Goal: Task Accomplishment & Management: Use online tool/utility

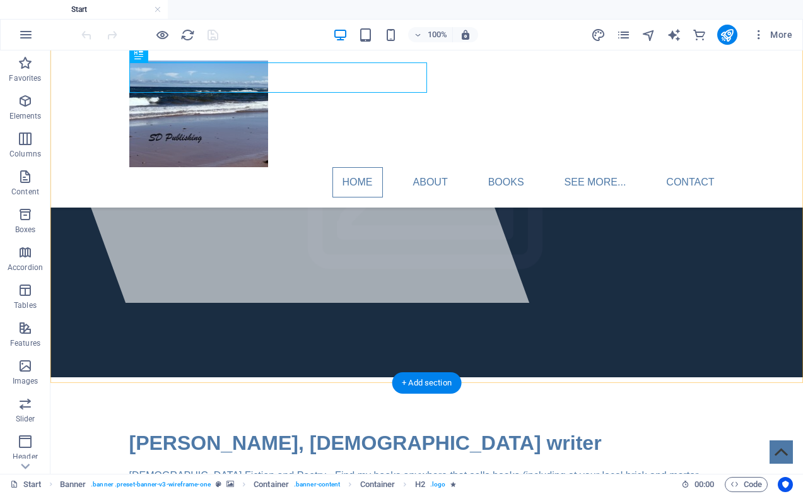
scroll to position [172, 0]
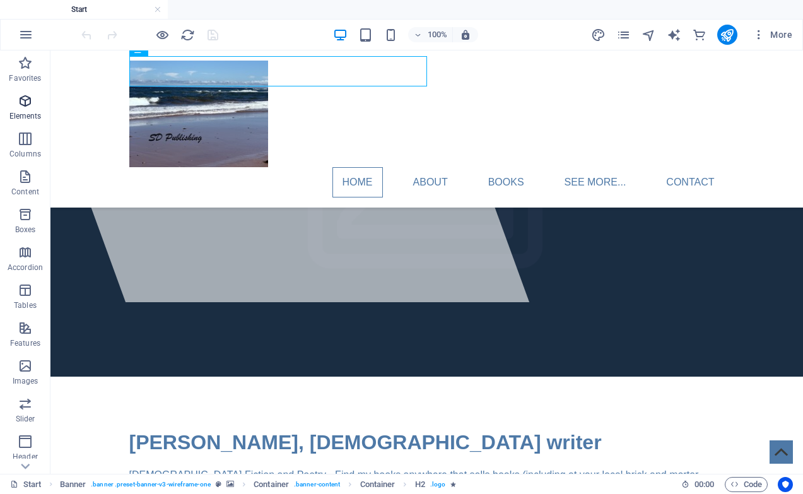
click at [22, 102] on icon "button" at bounding box center [25, 100] width 15 height 15
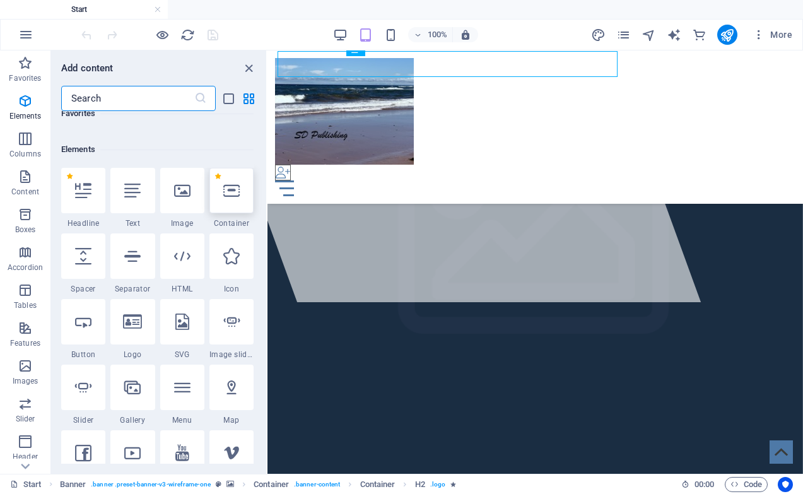
scroll to position [134, 0]
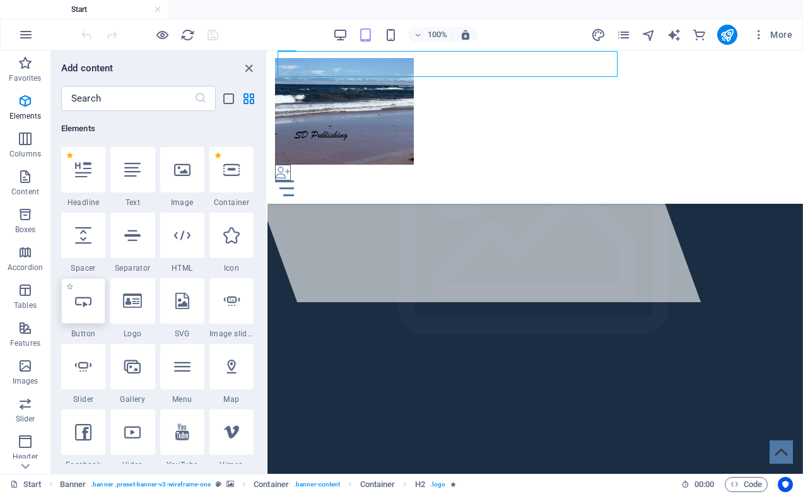
click at [81, 299] on icon at bounding box center [83, 301] width 16 height 16
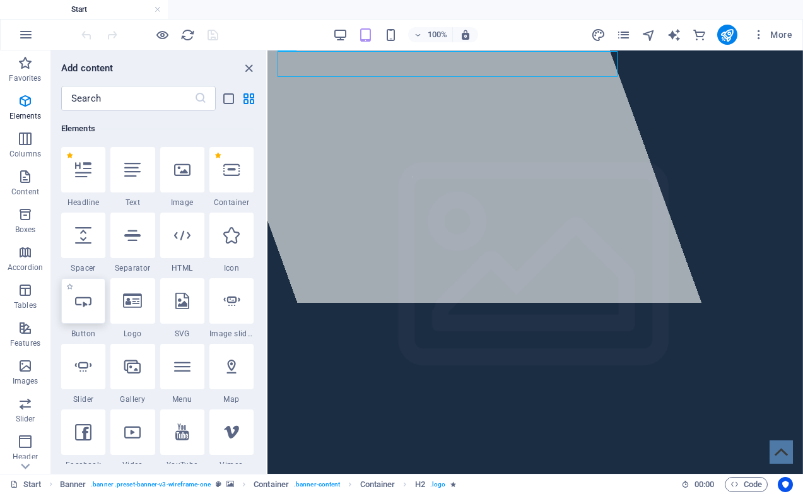
scroll to position [0, 0]
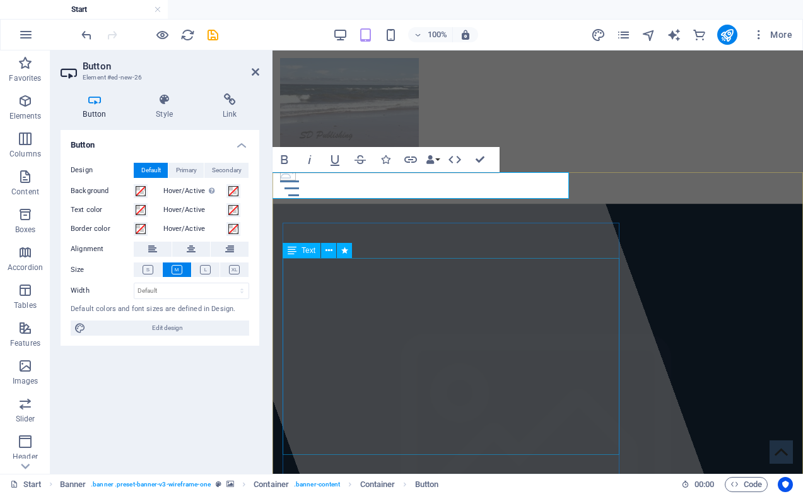
drag, startPoint x: 449, startPoint y: 188, endPoint x: 461, endPoint y: 423, distance: 235.6
click at [252, 73] on icon at bounding box center [256, 72] width 8 height 10
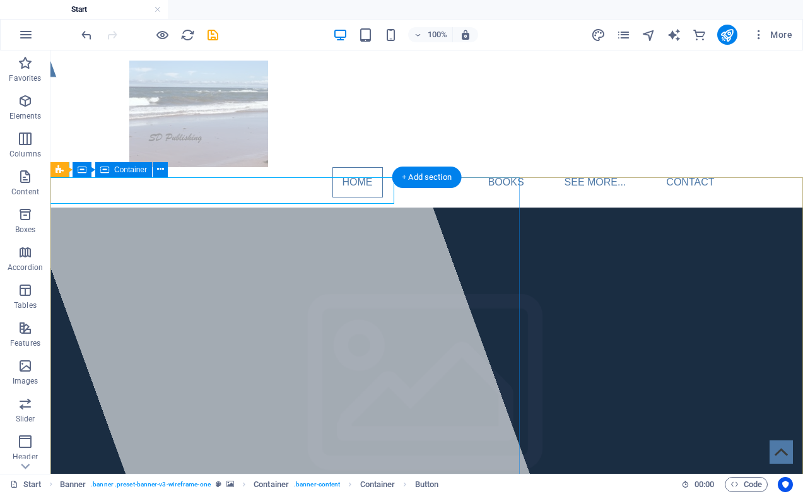
drag, startPoint x: 213, startPoint y: 225, endPoint x: 103, endPoint y: 453, distance: 252.6
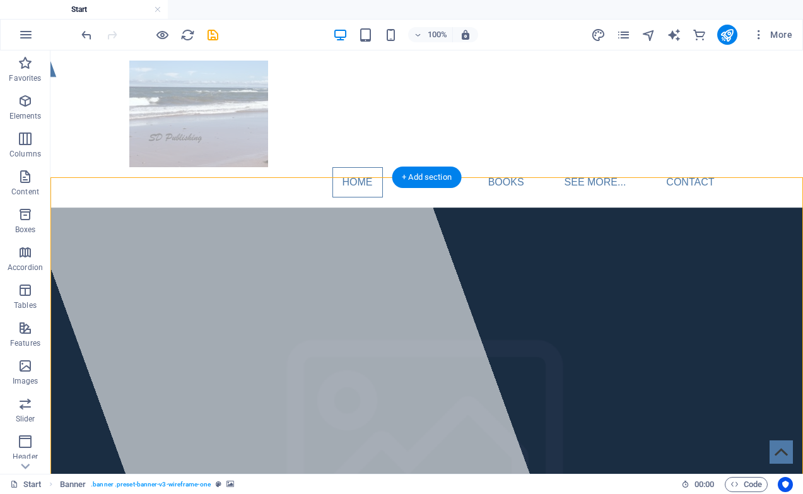
drag, startPoint x: 198, startPoint y: 221, endPoint x: 404, endPoint y: 387, distance: 265.2
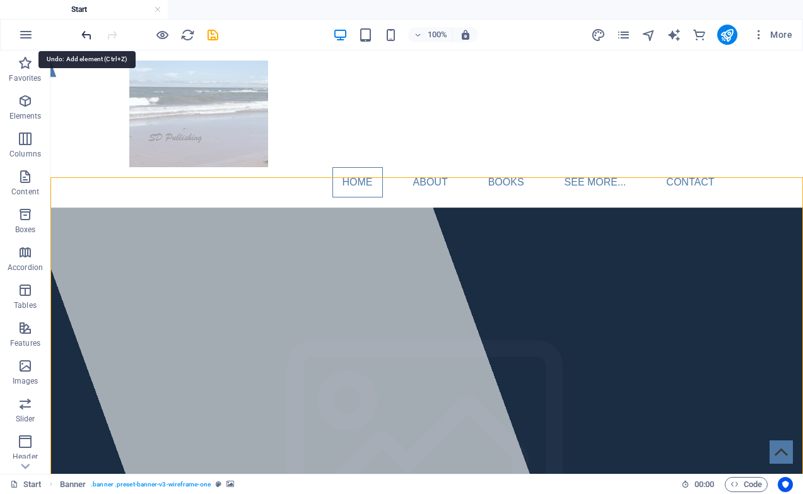
click at [90, 35] on icon "undo" at bounding box center [86, 35] width 15 height 15
click at [28, 103] on icon "button" at bounding box center [25, 100] width 15 height 15
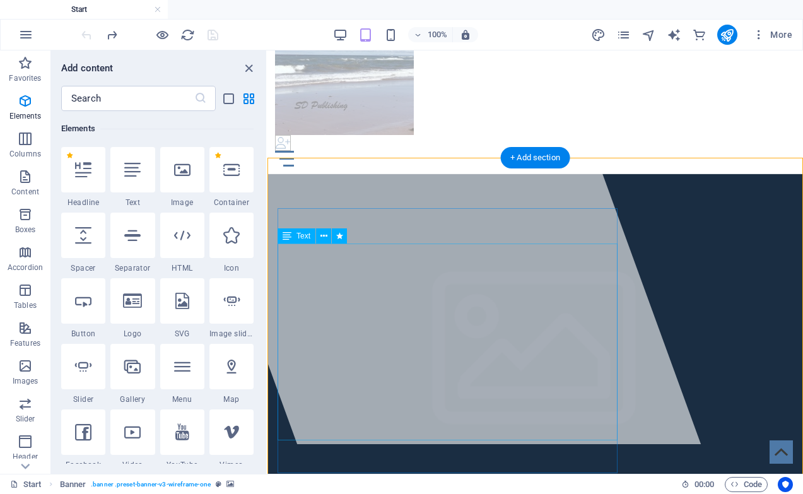
scroll to position [40, 0]
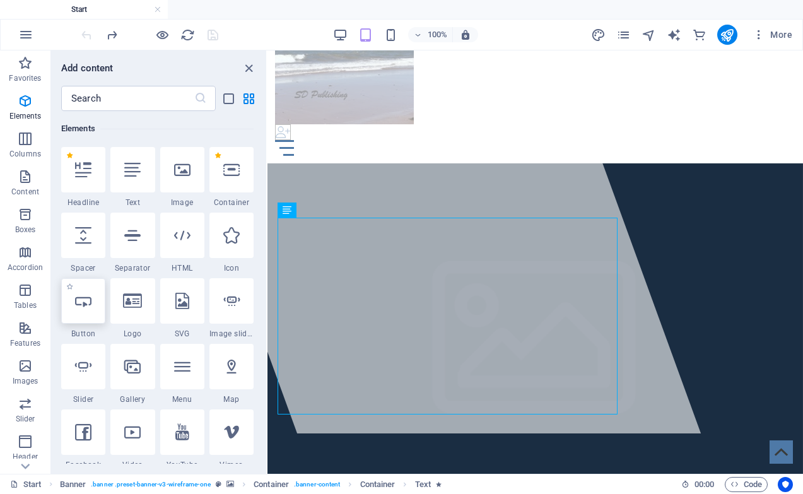
click at [90, 301] on icon at bounding box center [83, 301] width 16 height 16
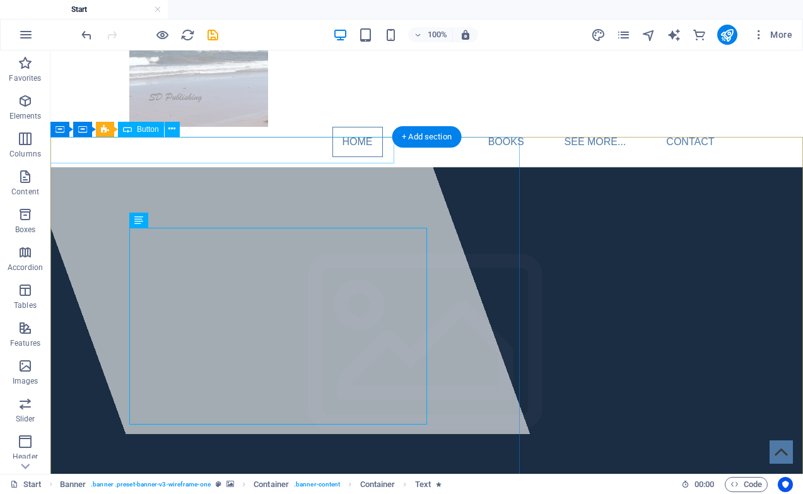
click at [303, 37] on div "Button label" at bounding box center [177, 23] width 413 height 26
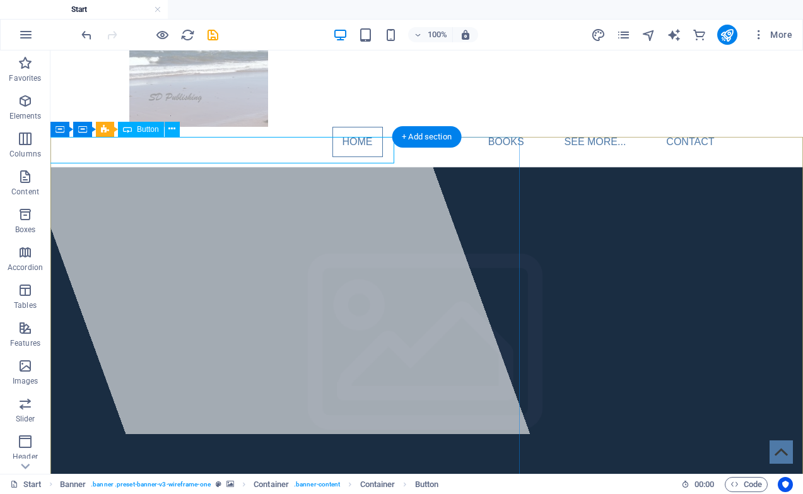
click at [262, 37] on div "Button label" at bounding box center [177, 23] width 413 height 26
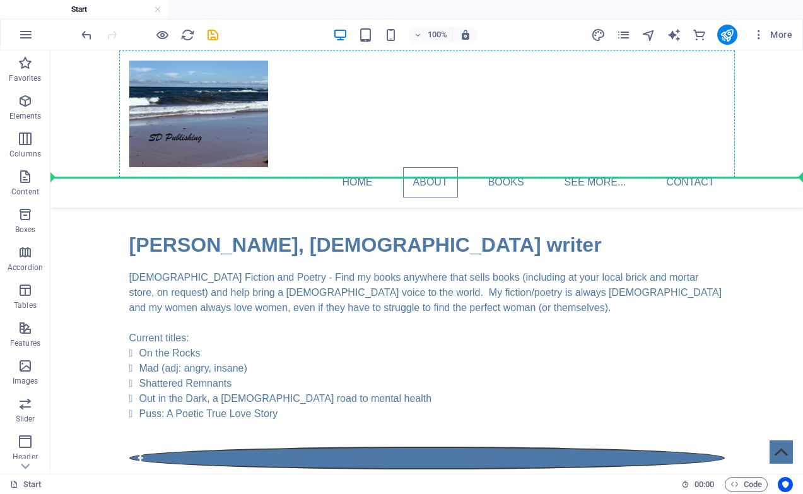
scroll to position [474, 0]
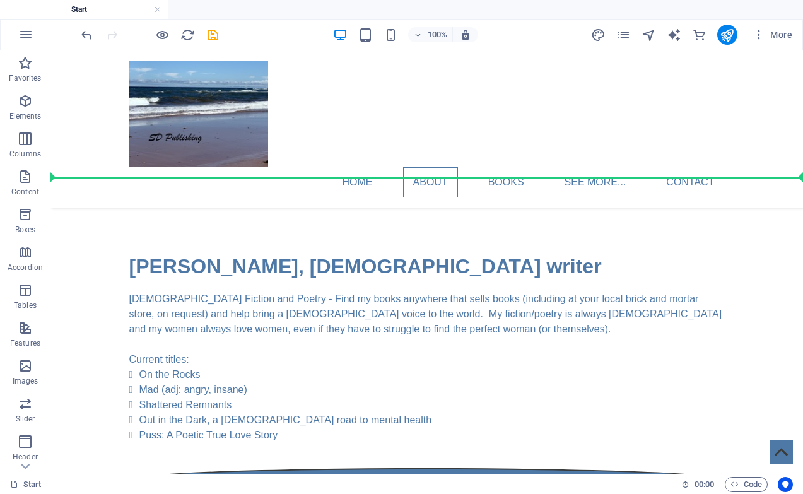
drag, startPoint x: 192, startPoint y: 185, endPoint x: 163, endPoint y: 274, distance: 93.6
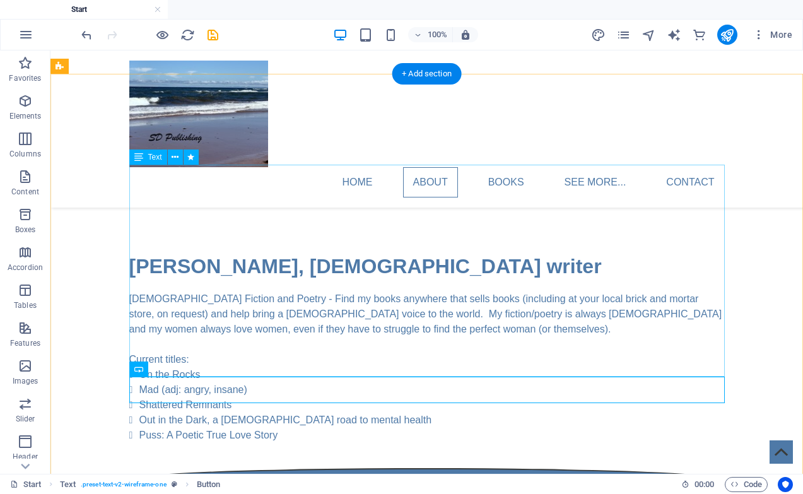
drag, startPoint x: 201, startPoint y: 426, endPoint x: 153, endPoint y: 348, distance: 92.1
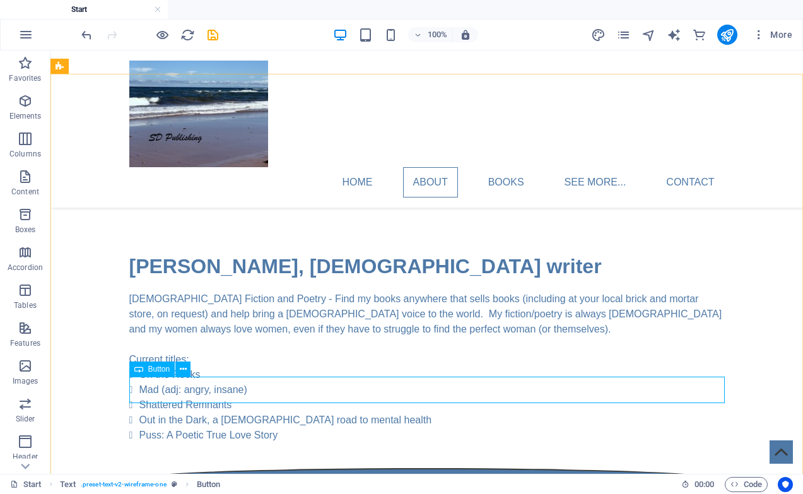
click at [150, 372] on span "Button" at bounding box center [159, 369] width 22 height 8
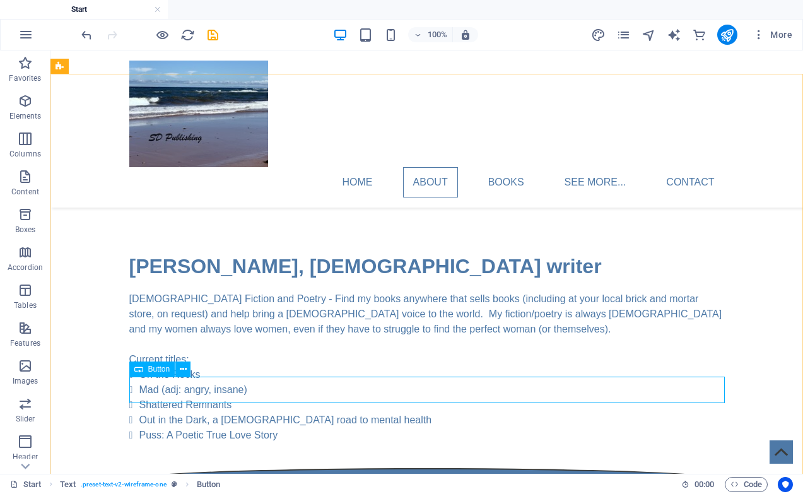
click at [138, 370] on icon at bounding box center [138, 369] width 9 height 15
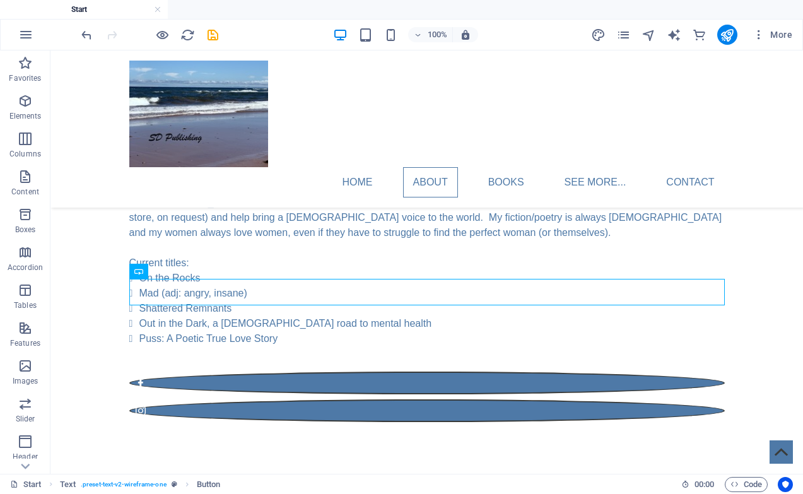
scroll to position [575, 0]
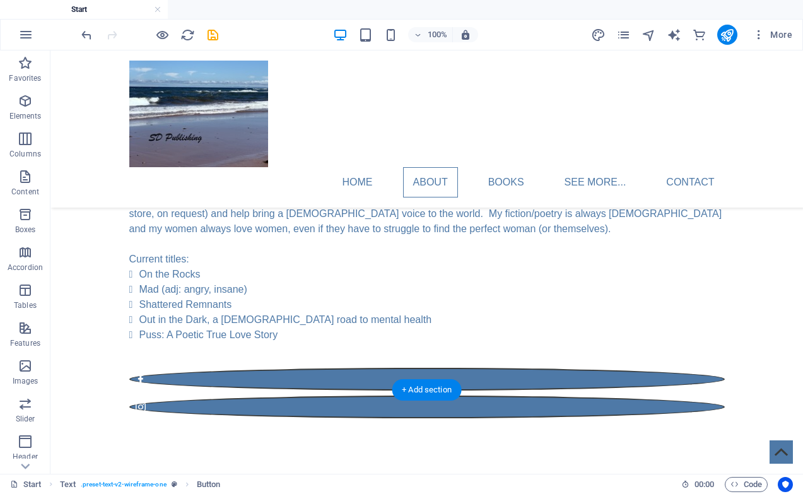
drag, startPoint x: 152, startPoint y: 282, endPoint x: 157, endPoint y: 250, distance: 31.9
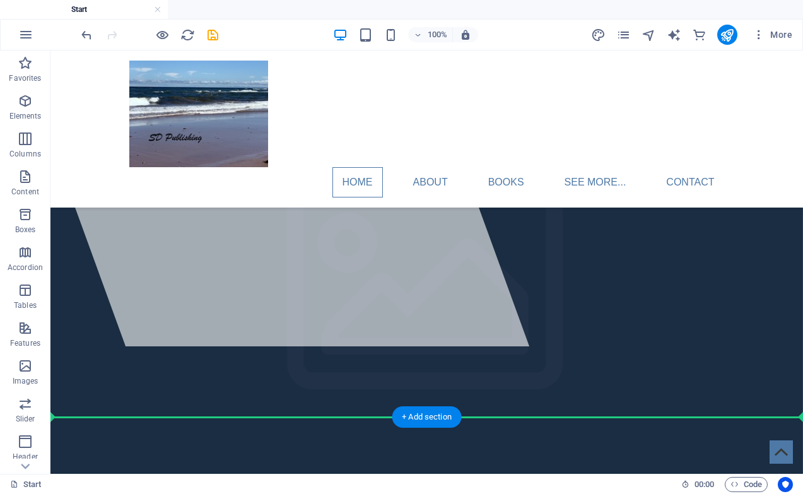
scroll to position [135, 0]
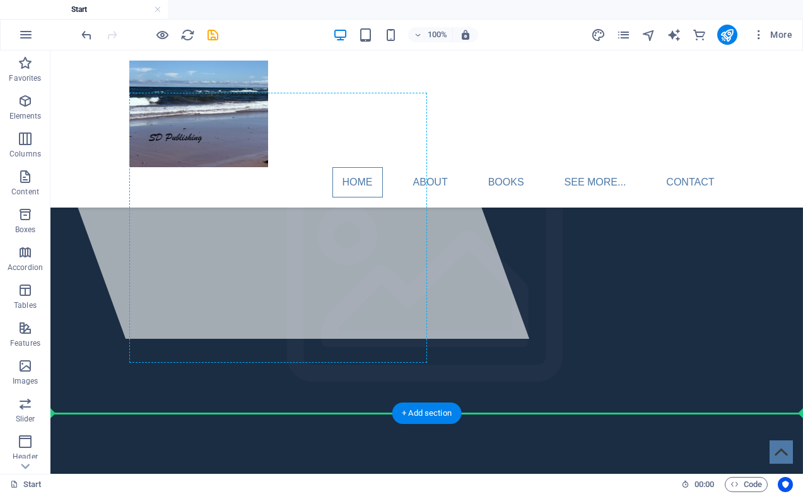
drag, startPoint x: 207, startPoint y: 284, endPoint x: 219, endPoint y: 327, distance: 45.2
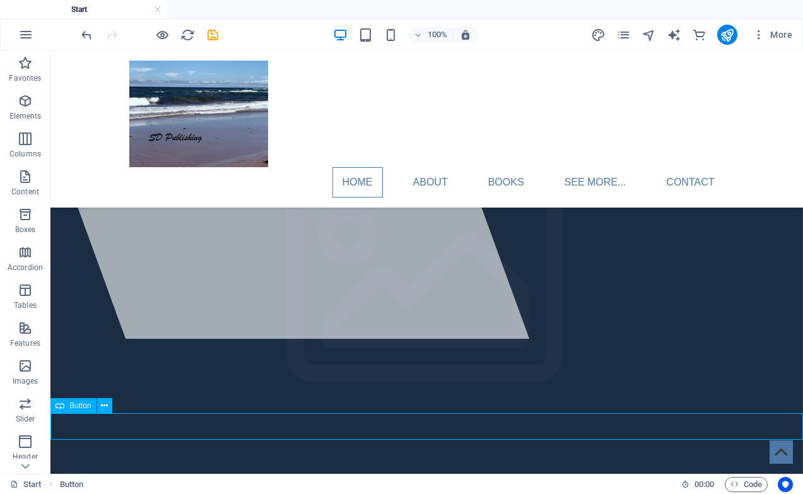
scroll to position [146, 0]
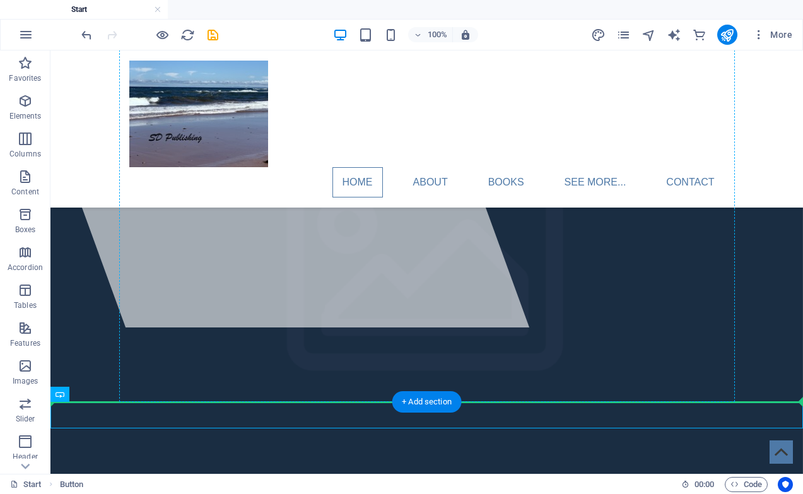
drag, startPoint x: 136, startPoint y: 450, endPoint x: 109, endPoint y: 363, distance: 92.0
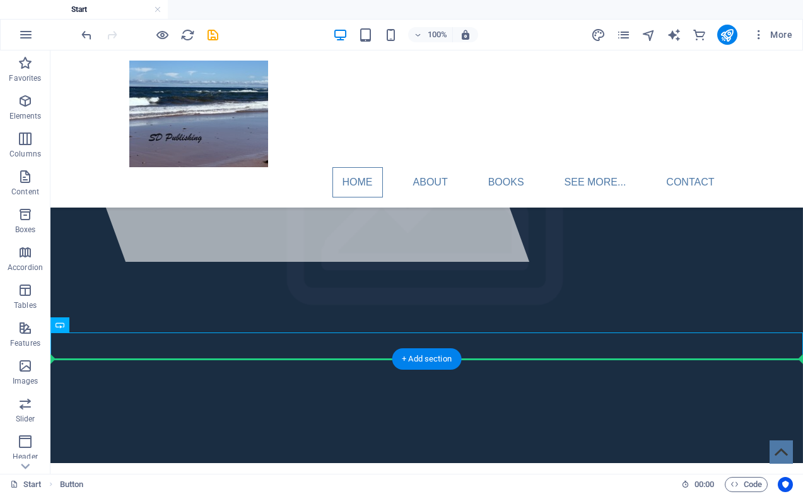
drag, startPoint x: 119, startPoint y: 417, endPoint x: 121, endPoint y: 404, distance: 13.4
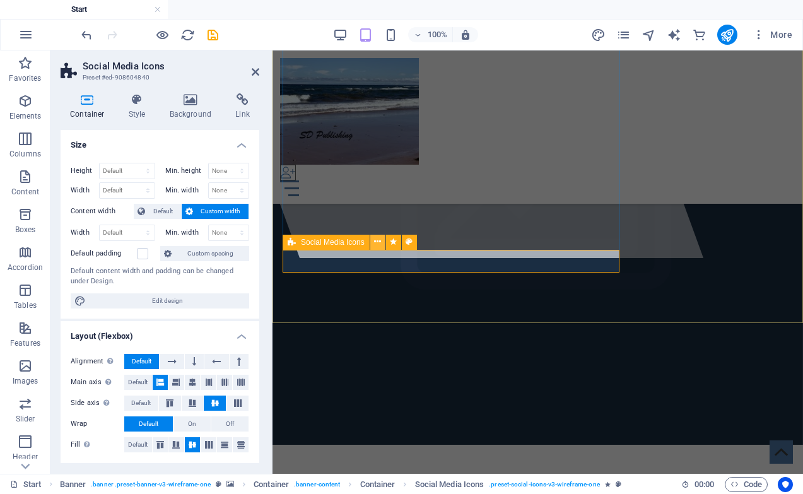
click at [378, 245] on icon at bounding box center [377, 241] width 7 height 13
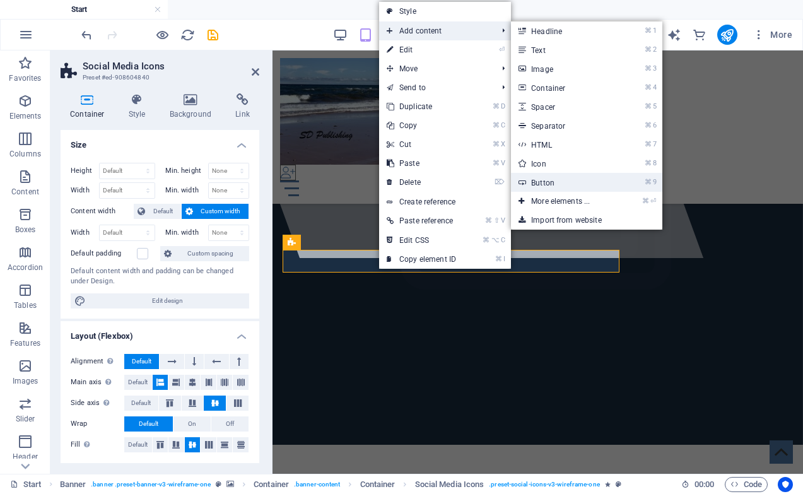
click at [568, 180] on link "⌘ 9 Button" at bounding box center [563, 182] width 104 height 19
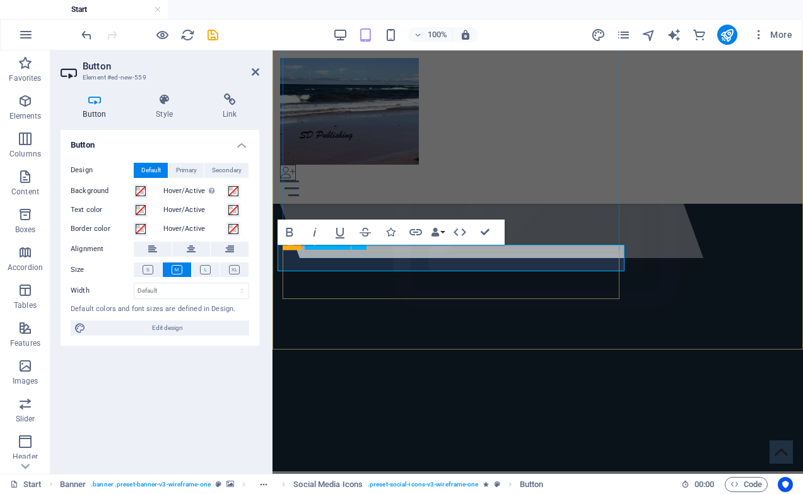
click at [393, 234] on icon "button" at bounding box center [390, 232] width 9 height 9
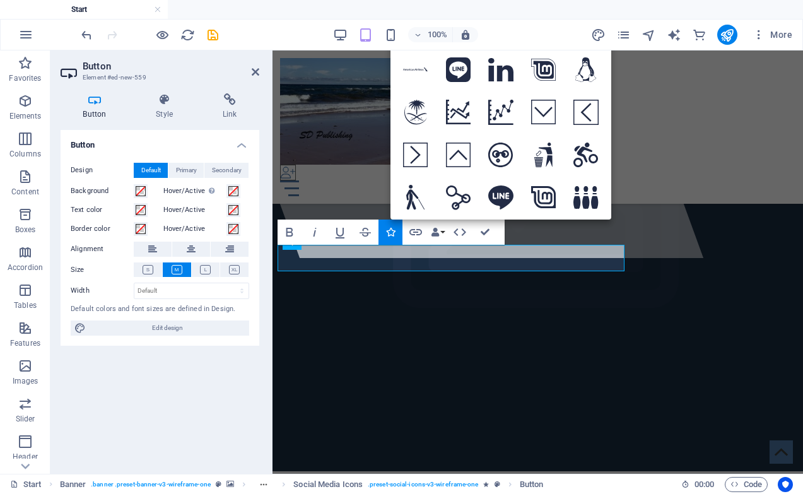
type input "link"
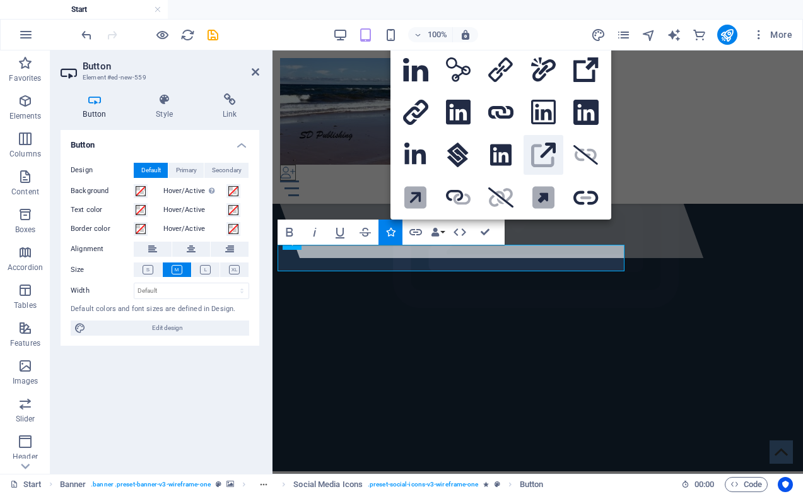
click at [541, 153] on icon at bounding box center [549, 151] width 16 height 16
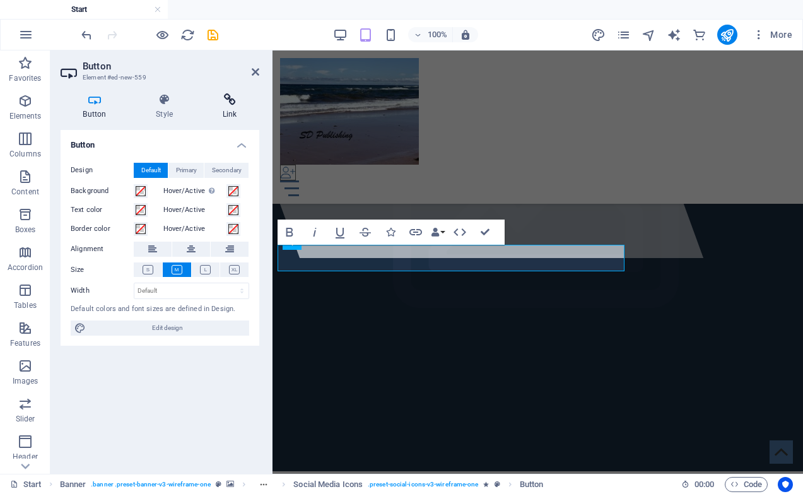
click at [232, 104] on icon at bounding box center [229, 99] width 59 height 13
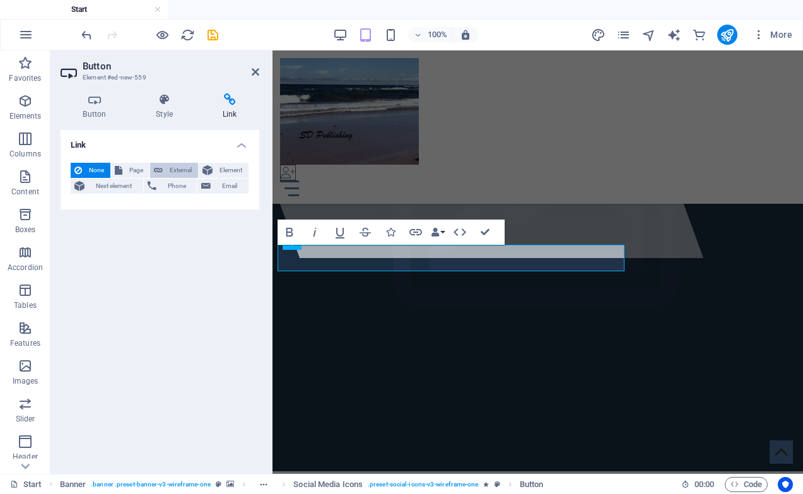
click at [184, 174] on span "External" at bounding box center [181, 170] width 28 height 15
select select "blank"
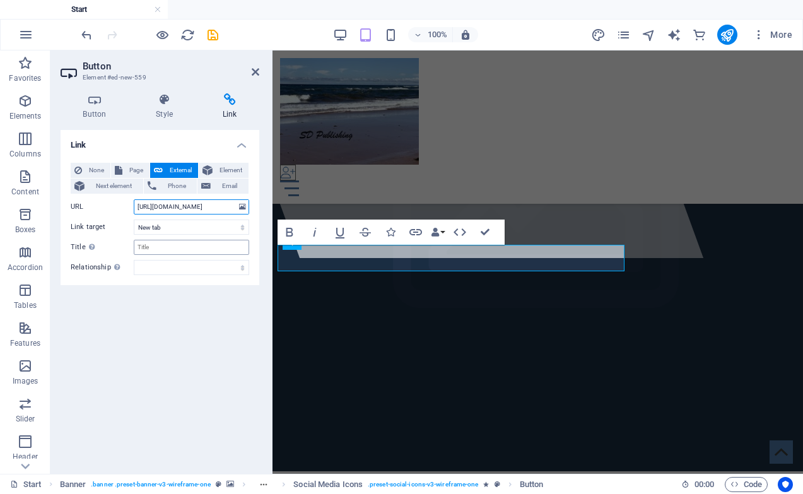
type input "[URL][DOMAIN_NAME]"
click at [184, 245] on input "Title Additional link description, should not be the same as the link text. The…" at bounding box center [191, 247] width 115 height 15
type input "s"
type input "[PERSON_NAME]'s Substack"
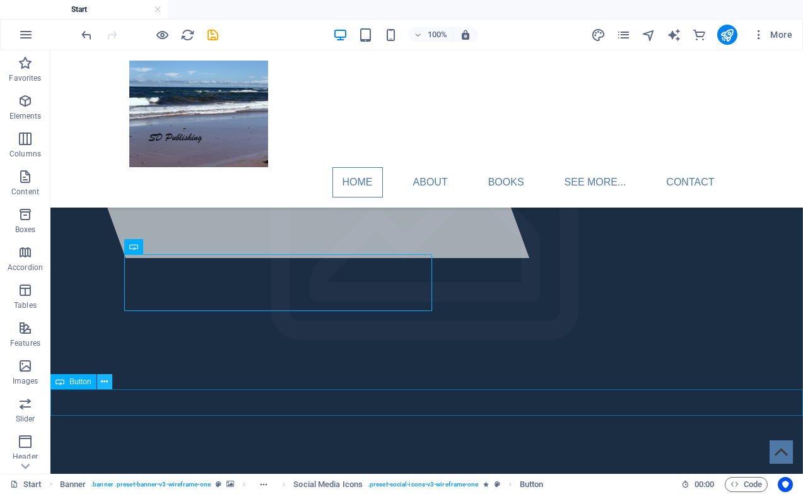
click at [103, 382] on icon at bounding box center [104, 381] width 7 height 13
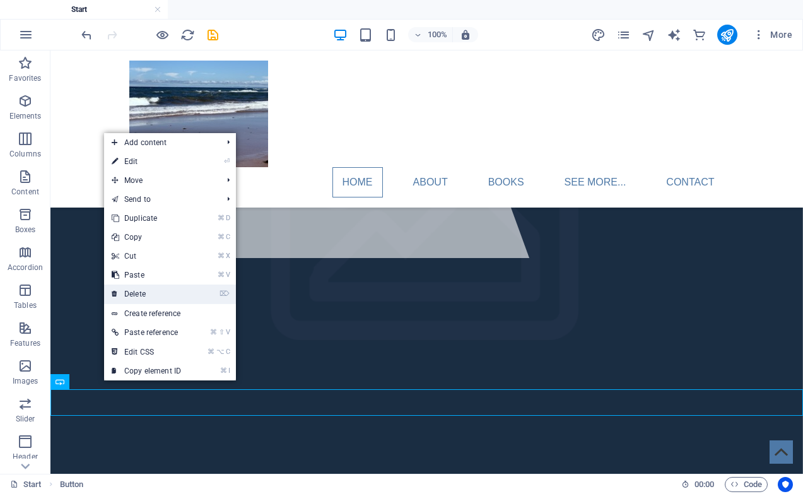
click at [147, 291] on link "⌦ Delete" at bounding box center [146, 294] width 85 height 19
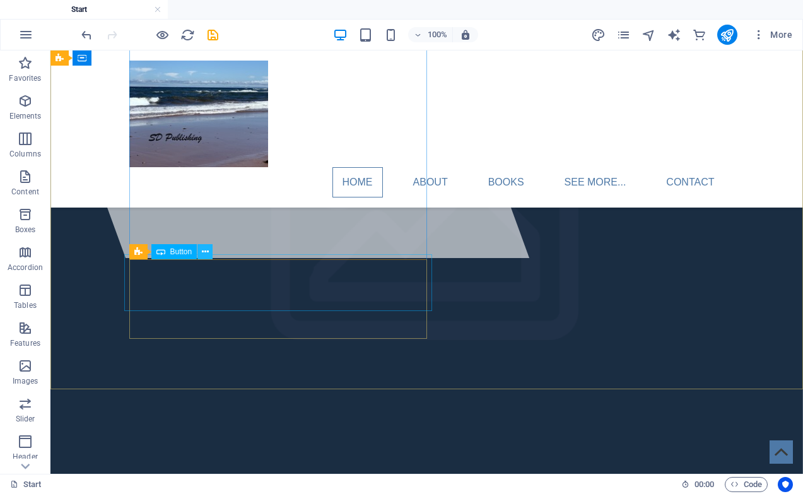
click at [206, 250] on icon at bounding box center [205, 251] width 7 height 13
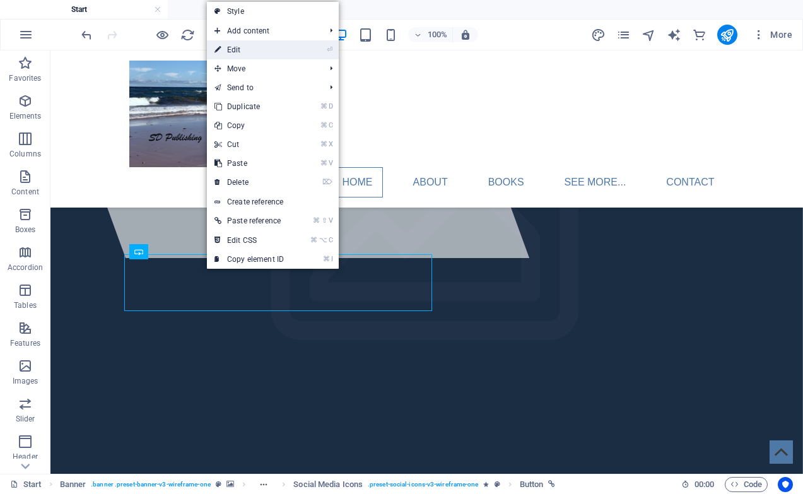
click at [249, 47] on link "⏎ Edit" at bounding box center [249, 49] width 85 height 19
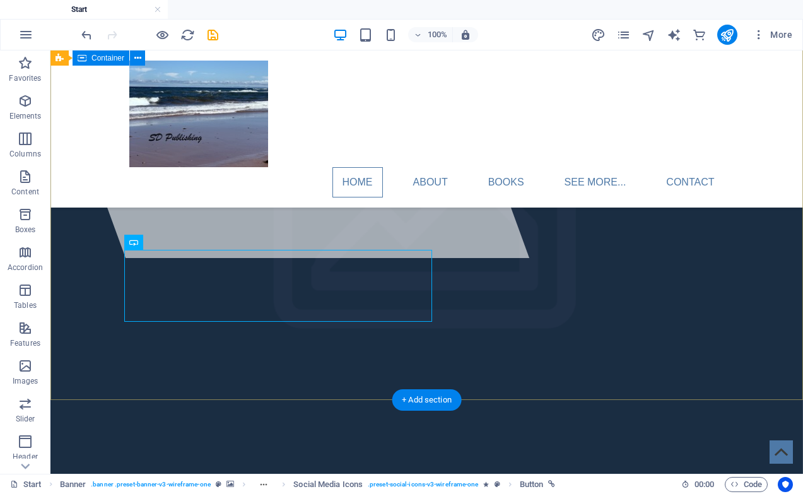
scroll to position [220, 0]
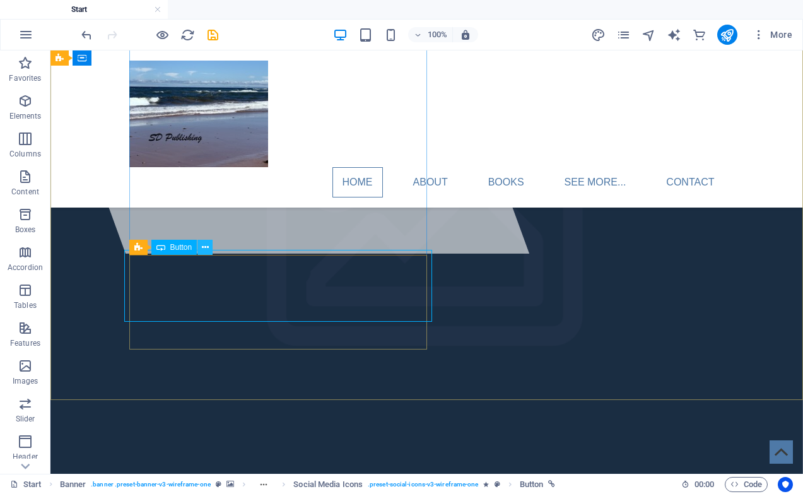
click at [204, 252] on icon at bounding box center [205, 247] width 7 height 13
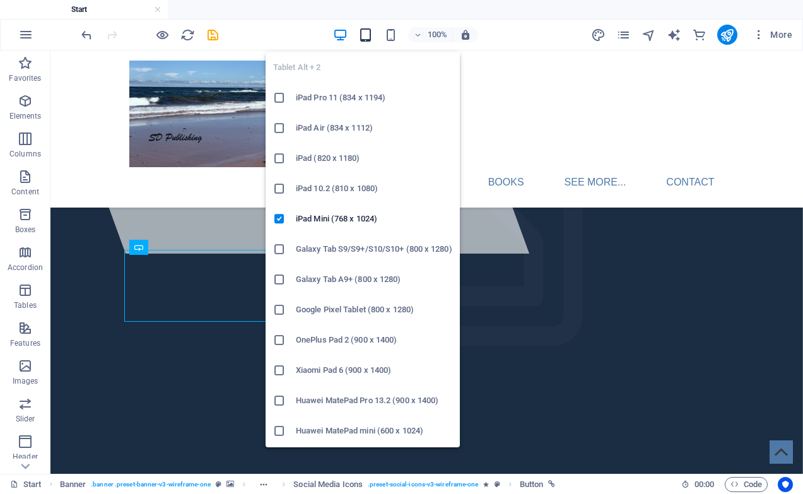
click at [368, 31] on icon "button" at bounding box center [365, 35] width 15 height 15
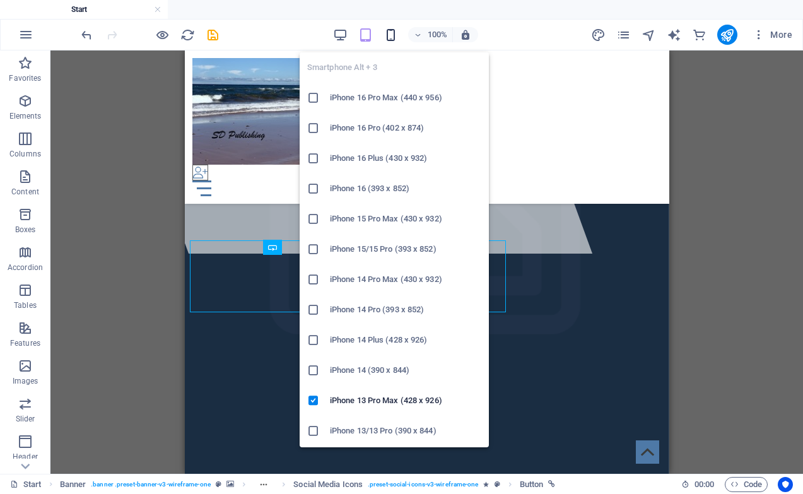
click at [391, 37] on icon "button" at bounding box center [391, 35] width 15 height 15
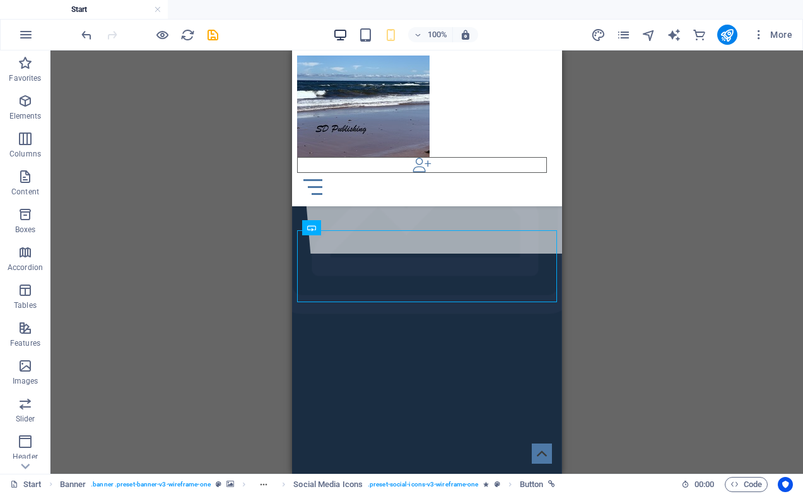
click at [346, 37] on icon "button" at bounding box center [340, 35] width 15 height 15
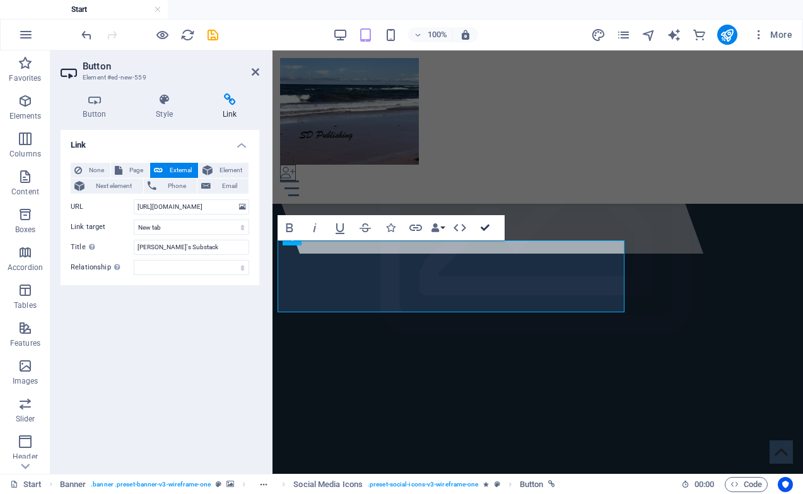
scroll to position [225, 0]
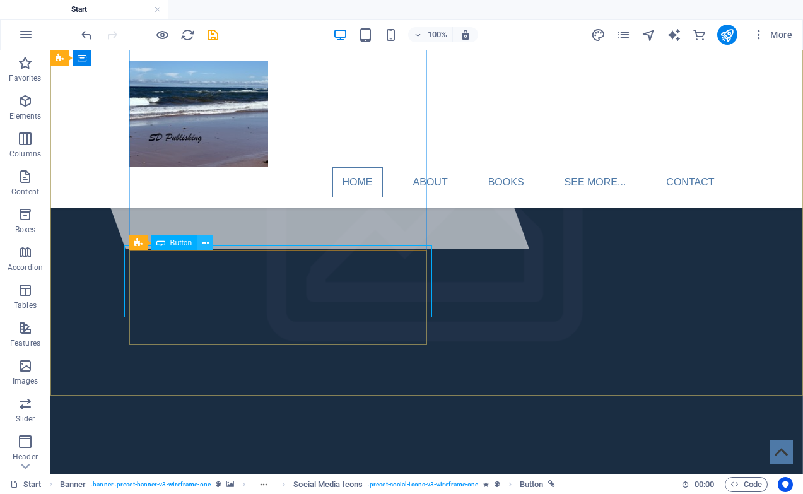
click at [207, 242] on icon at bounding box center [205, 243] width 7 height 13
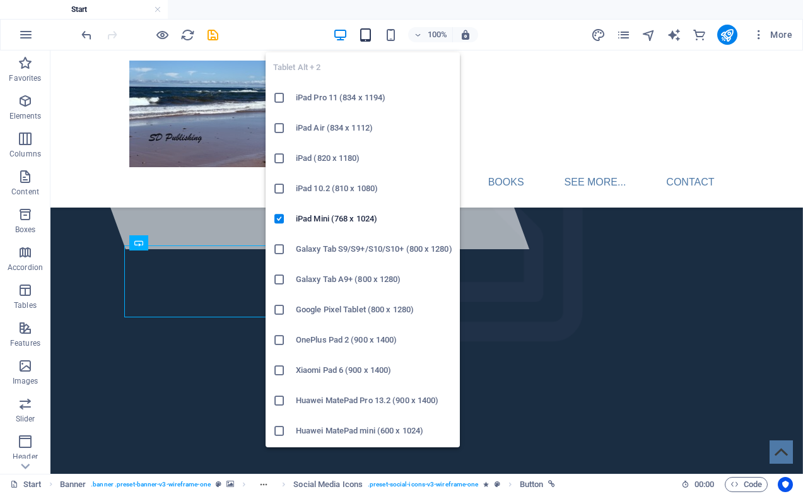
click at [366, 37] on icon "button" at bounding box center [365, 35] width 15 height 15
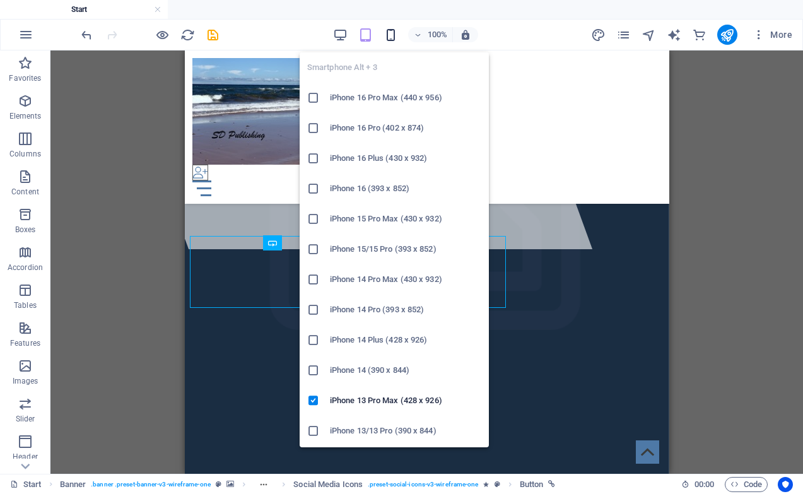
click at [390, 36] on icon "button" at bounding box center [391, 35] width 15 height 15
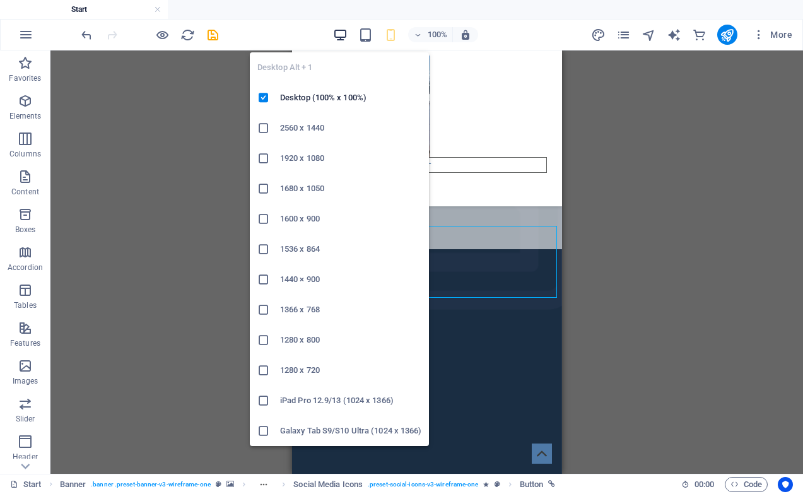
click at [343, 40] on icon "button" at bounding box center [340, 35] width 15 height 15
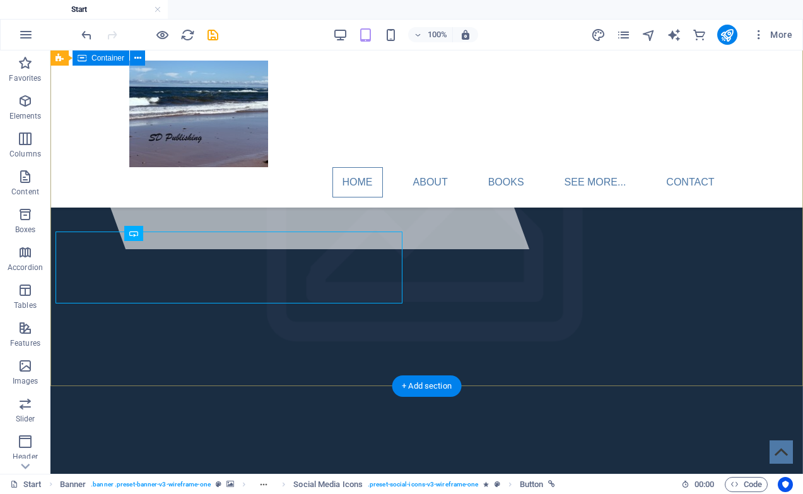
scroll to position [229, 0]
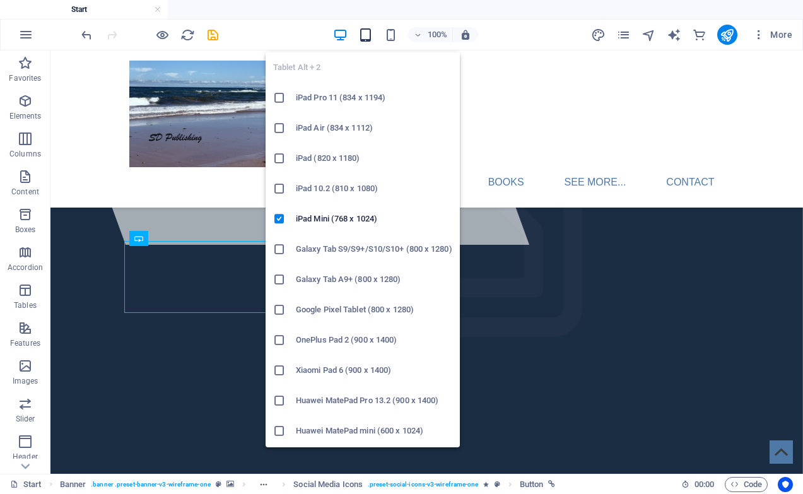
click at [364, 38] on icon "button" at bounding box center [365, 35] width 15 height 15
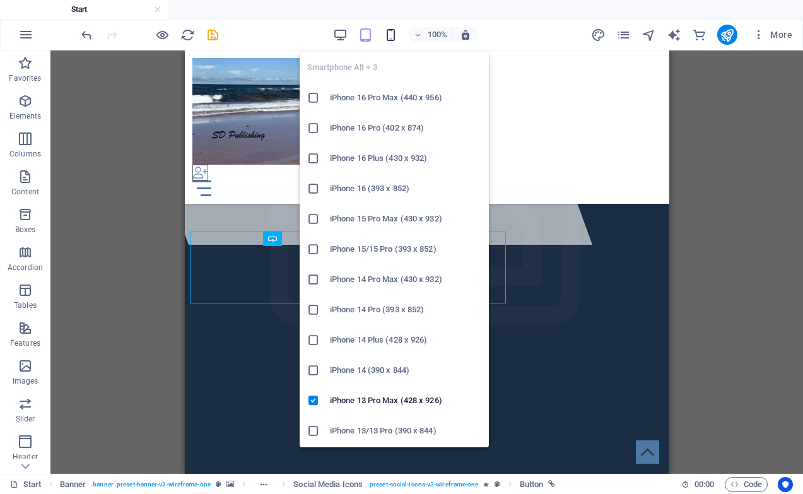
click at [392, 37] on icon "button" at bounding box center [391, 35] width 15 height 15
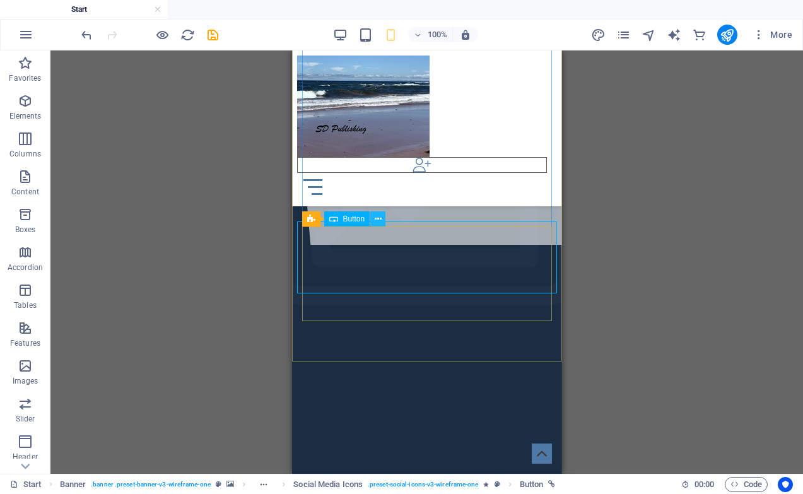
click at [377, 221] on icon at bounding box center [378, 219] width 7 height 13
click at [209, 38] on icon "save" at bounding box center [213, 35] width 15 height 15
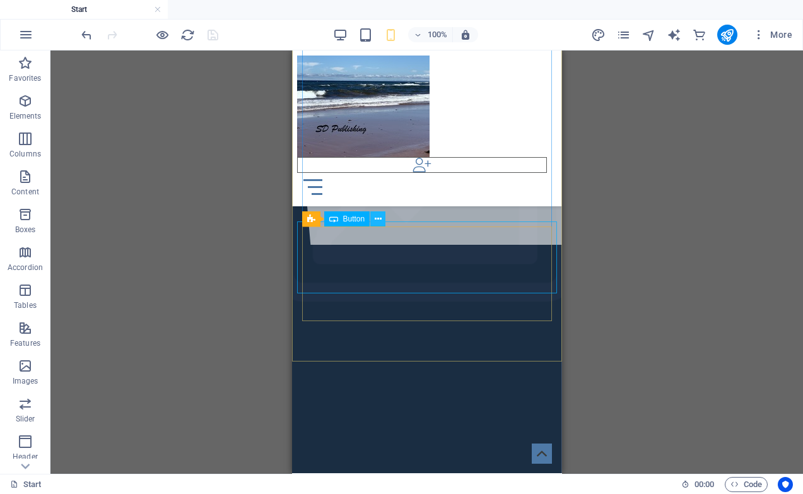
click at [376, 223] on icon at bounding box center [378, 219] width 7 height 13
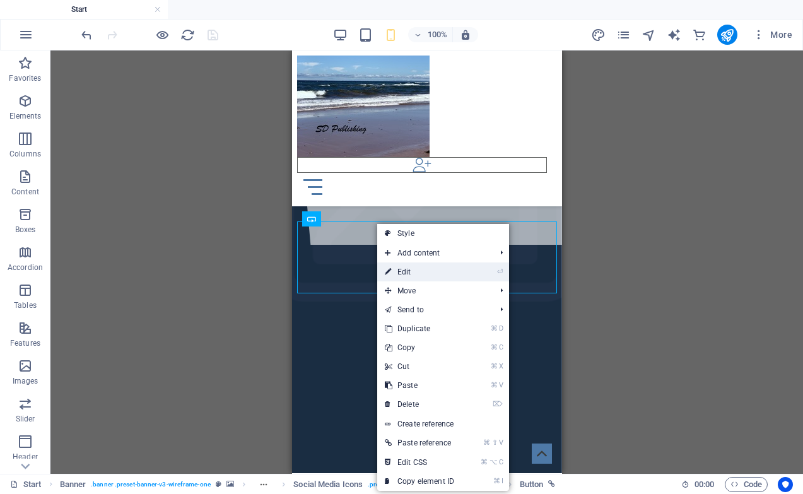
click at [403, 273] on link "⏎ Edit" at bounding box center [419, 271] width 85 height 19
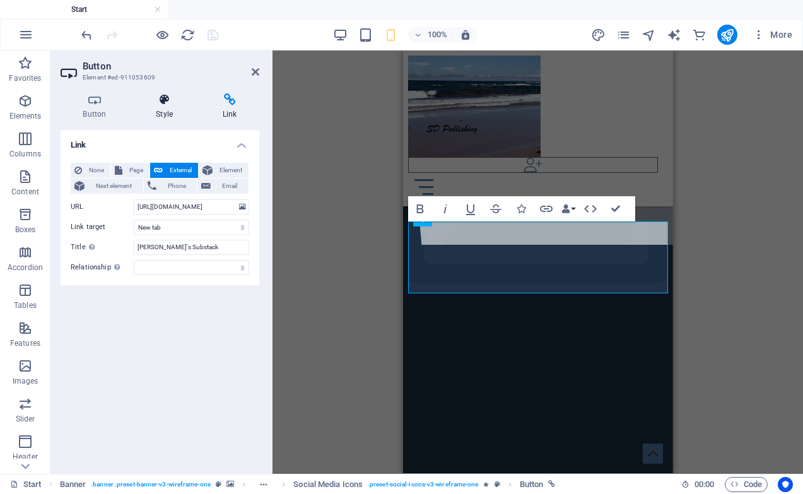
click at [160, 99] on icon at bounding box center [165, 99] width 62 height 13
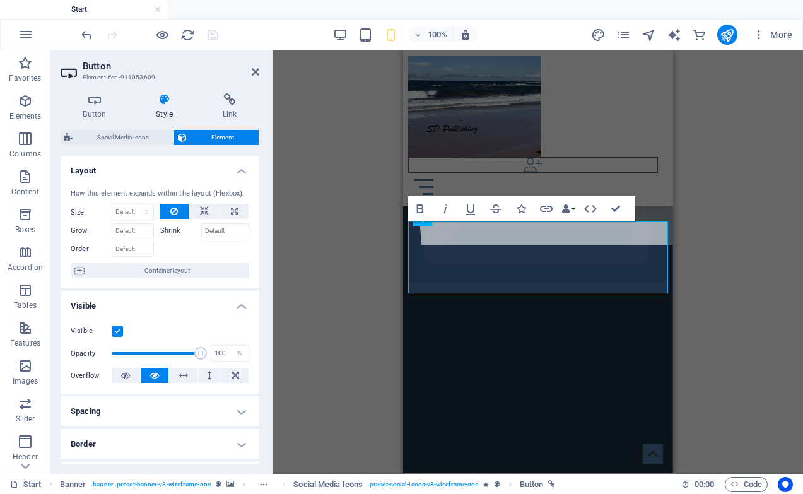
click at [241, 447] on h4 "Border" at bounding box center [160, 444] width 199 height 30
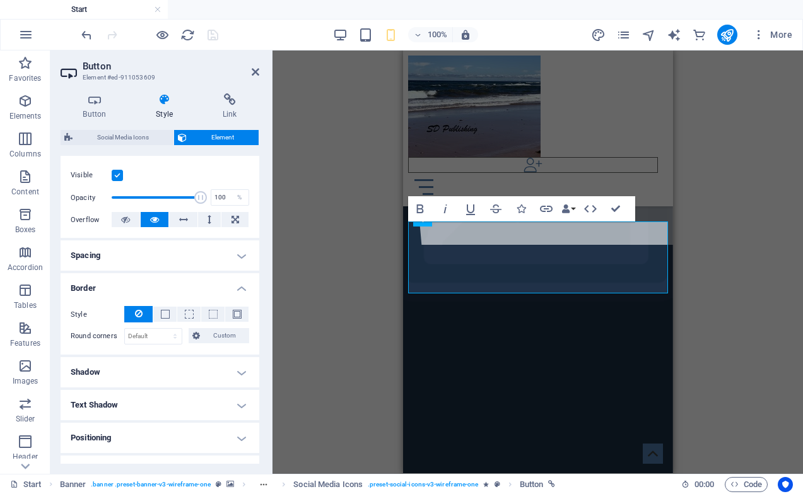
scroll to position [163, 0]
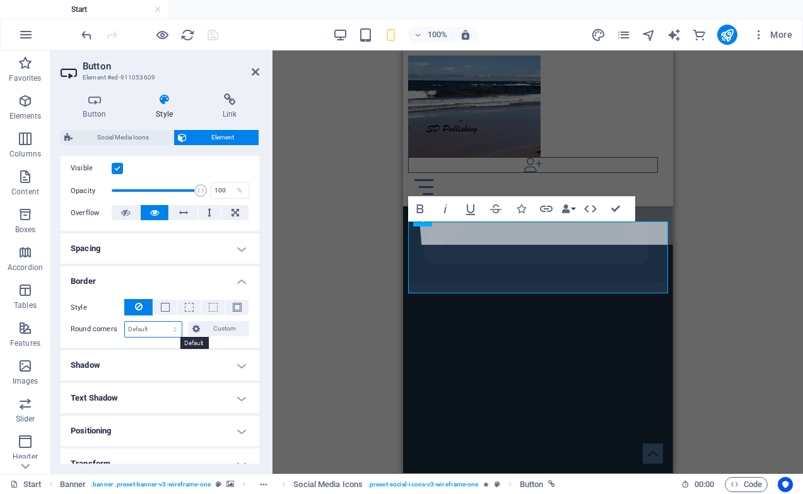
click at [161, 331] on select "Default px rem % vh vw Custom" at bounding box center [153, 329] width 57 height 15
click at [125, 322] on select "Default px rem % vh vw Custom" at bounding box center [153, 329] width 57 height 15
select select "DISABLED_OPTION_VALUE"
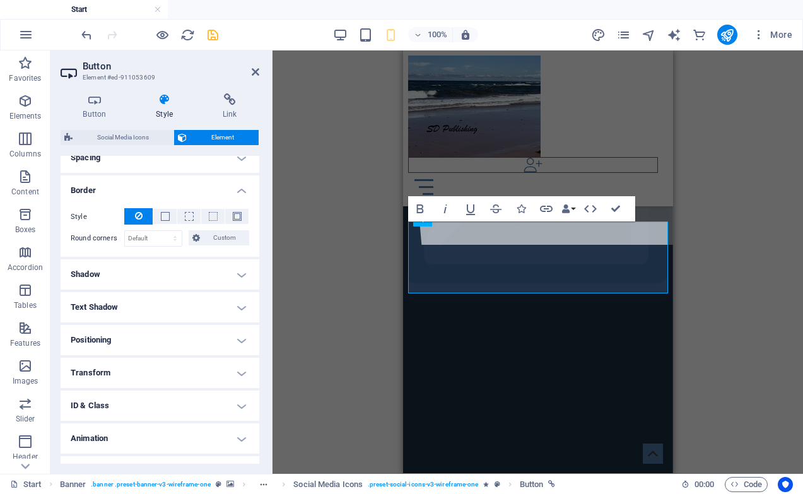
scroll to position [276, 0]
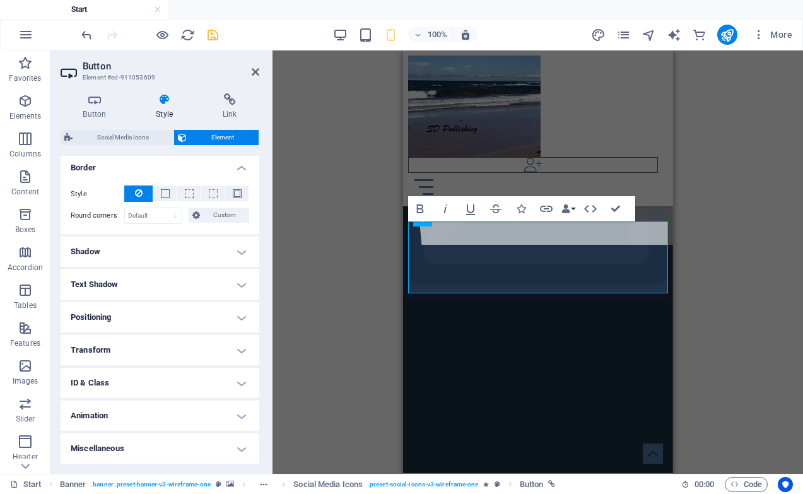
click at [237, 417] on h4 "Animation" at bounding box center [160, 416] width 199 height 30
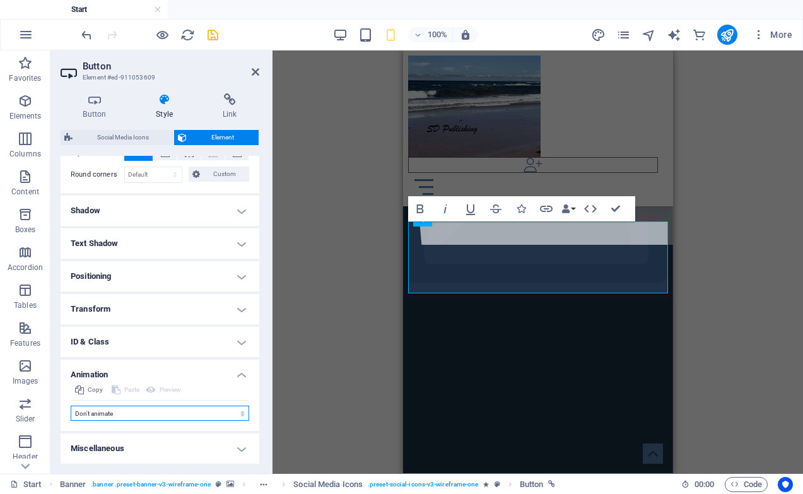
click at [236, 412] on select "Don't animate Show / Hide Slide up/down Zoom in/out Slide left to right Slide r…" at bounding box center [160, 413] width 179 height 15
click at [240, 309] on h4 "Transform" at bounding box center [160, 309] width 199 height 30
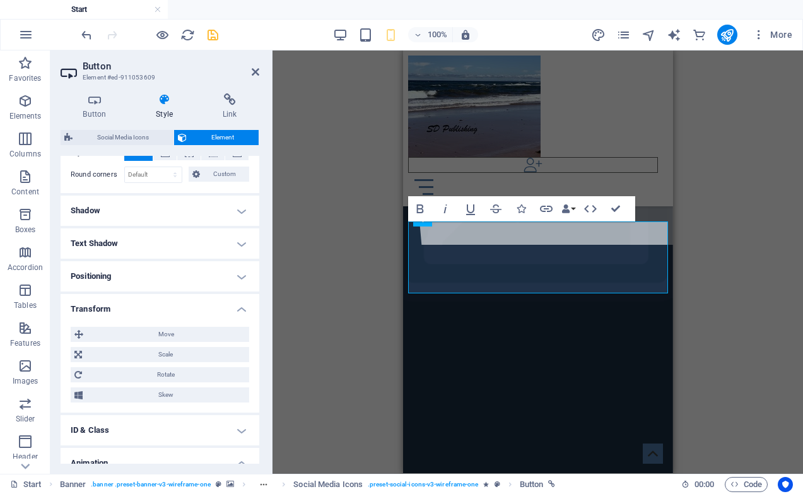
click at [244, 281] on h4 "Positioning" at bounding box center [160, 276] width 199 height 30
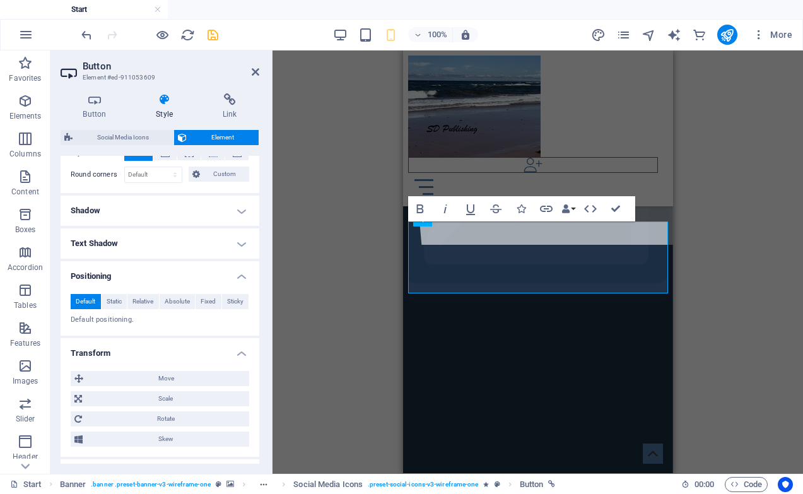
click at [235, 248] on h4 "Text Shadow" at bounding box center [160, 243] width 199 height 30
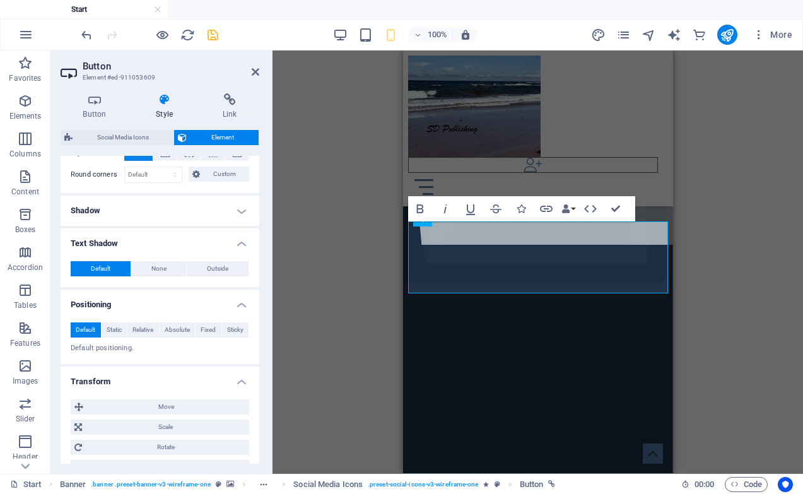
click at [337, 268] on div "Drag here to replace the existing content. Press “Ctrl” if you want to create a…" at bounding box center [538, 261] width 531 height 423
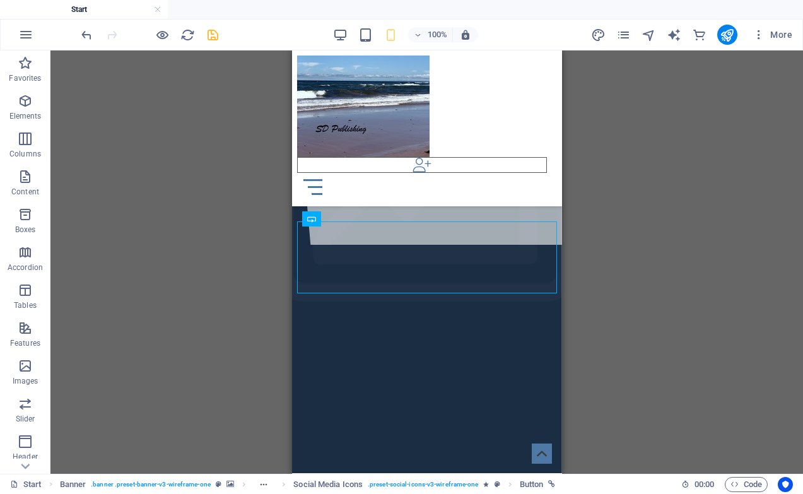
click at [654, 302] on div "Drag here to replace the existing content. Press “Ctrl” if you want to create a…" at bounding box center [426, 261] width 753 height 423
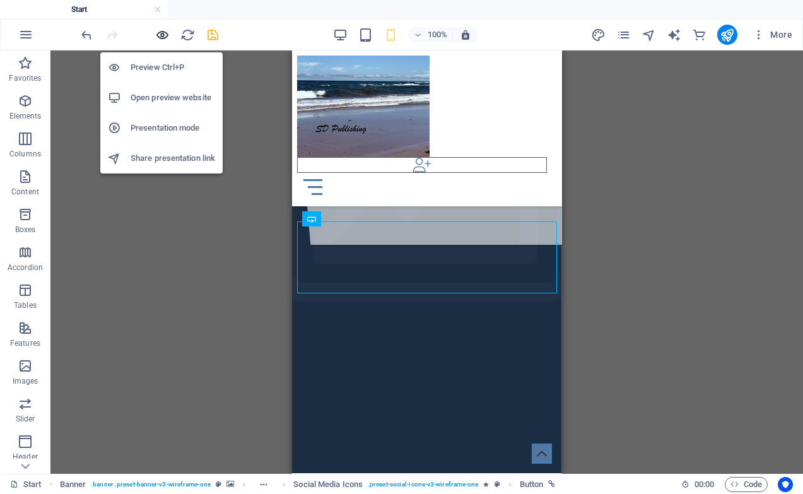
click at [162, 38] on icon "button" at bounding box center [162, 35] width 15 height 15
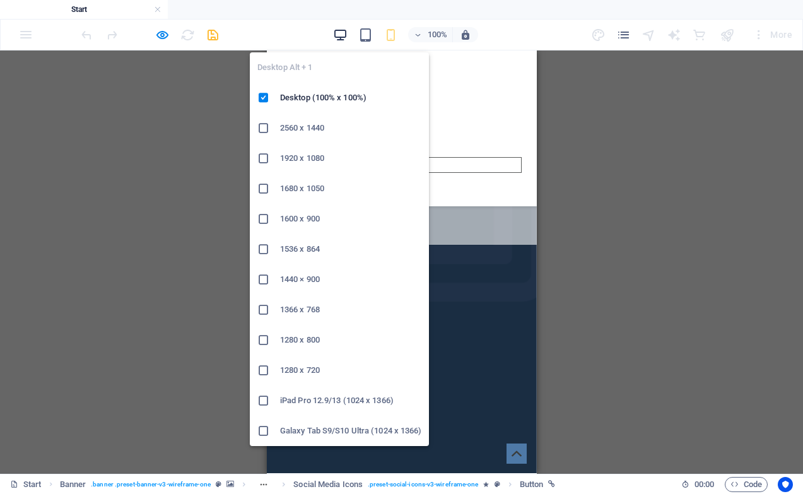
click at [343, 39] on icon "button" at bounding box center [340, 35] width 15 height 15
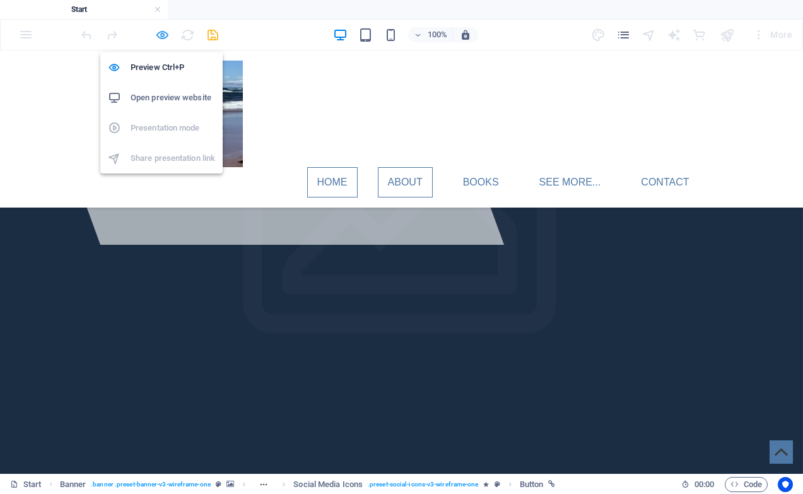
click at [163, 33] on icon "button" at bounding box center [162, 35] width 15 height 15
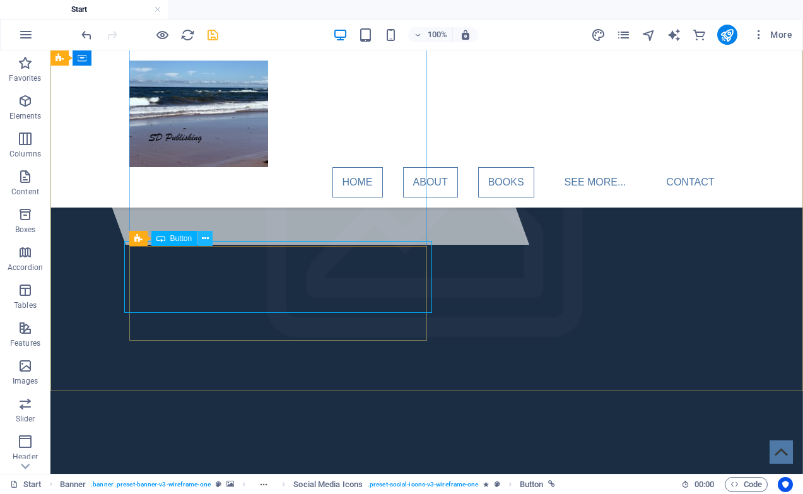
click at [203, 240] on icon at bounding box center [205, 238] width 7 height 13
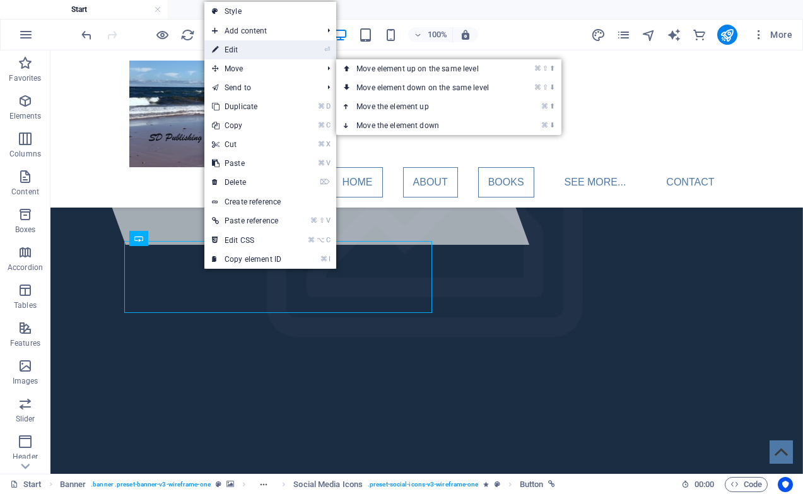
click at [271, 52] on link "⏎ Edit" at bounding box center [246, 49] width 85 height 19
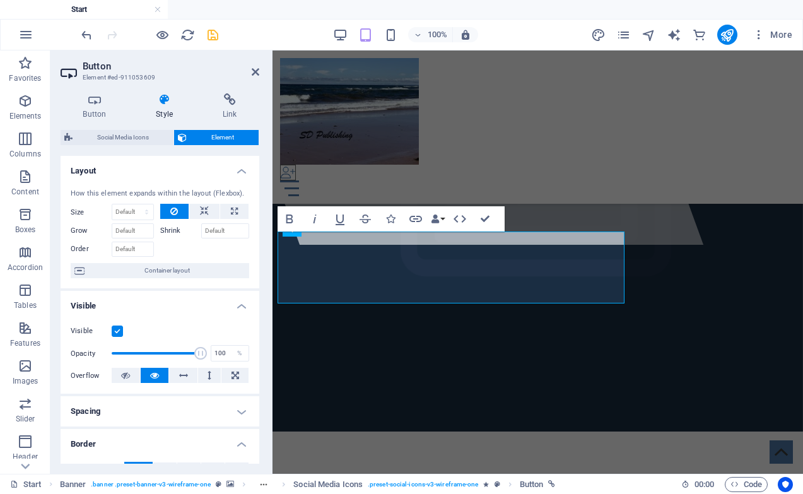
click at [168, 105] on icon at bounding box center [165, 99] width 62 height 13
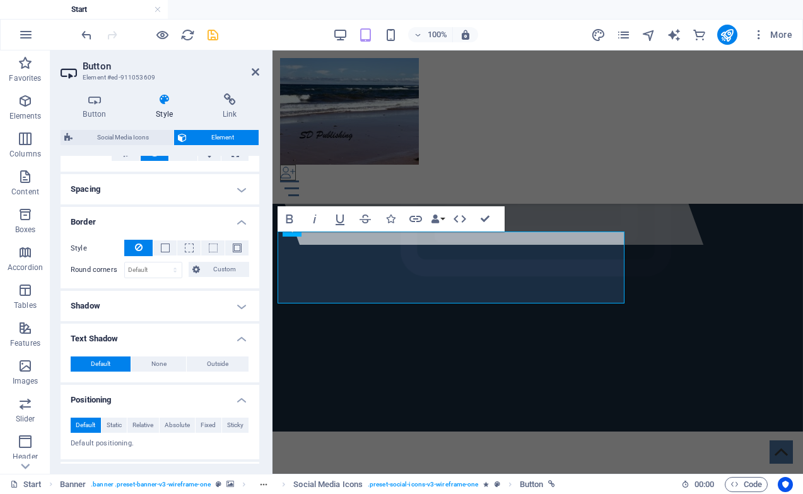
scroll to position [224, 0]
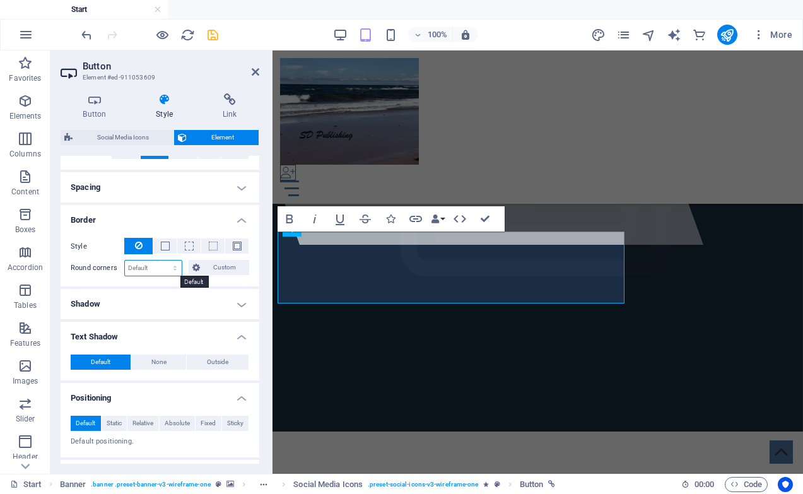
click at [175, 271] on select "Default px rem % vh vw Custom" at bounding box center [153, 268] width 57 height 15
click at [176, 268] on select "Default px rem % vh vw Custom" at bounding box center [153, 268] width 57 height 15
click at [172, 269] on select "Default px rem % vh vw Custom" at bounding box center [153, 268] width 57 height 15
select select "px"
click at [163, 261] on select "Default px rem % vh vw Custom" at bounding box center [153, 268] width 57 height 15
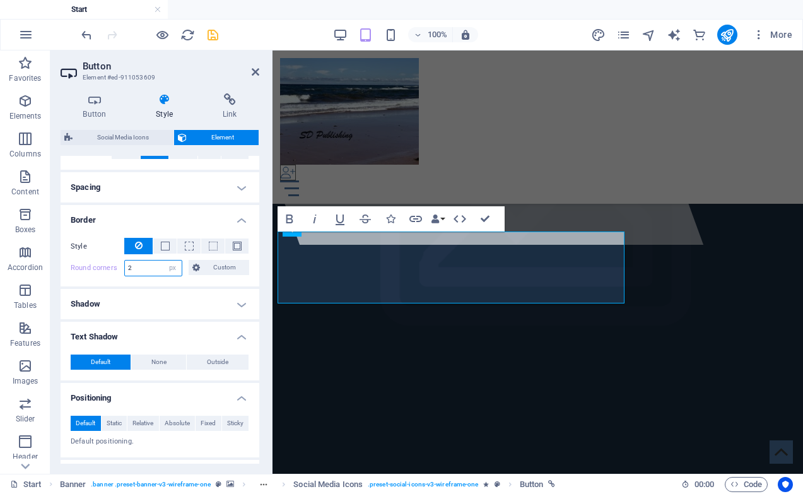
type input "20"
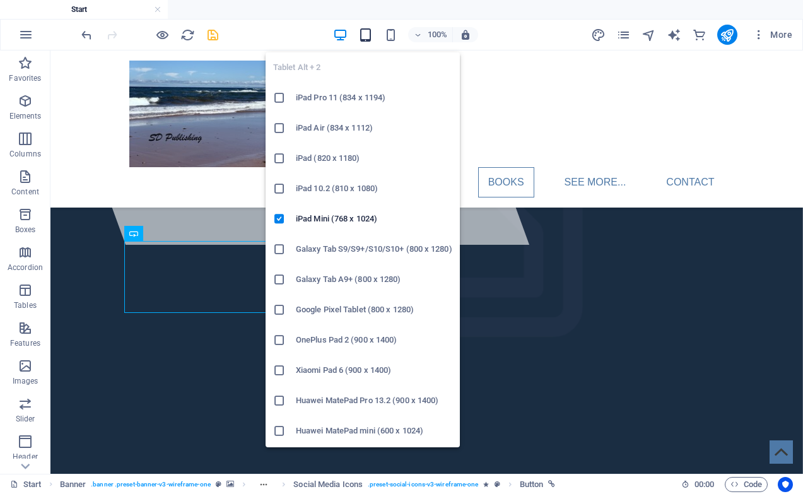
click at [362, 33] on icon "button" at bounding box center [365, 35] width 15 height 15
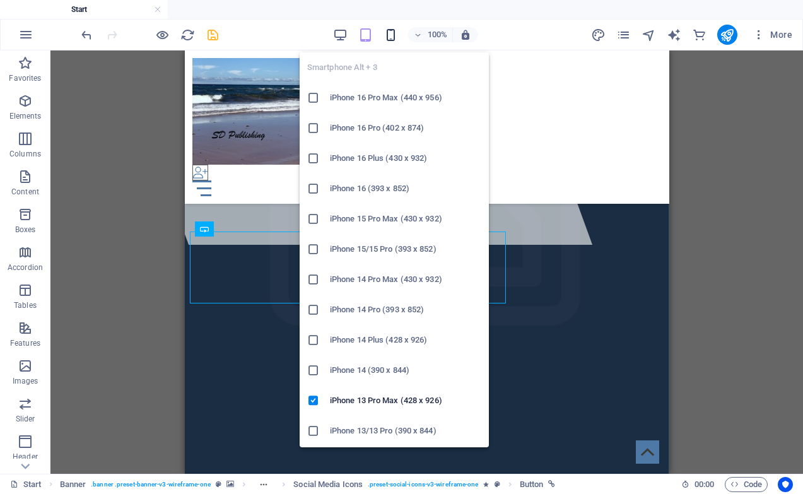
click at [394, 37] on icon "button" at bounding box center [391, 35] width 15 height 15
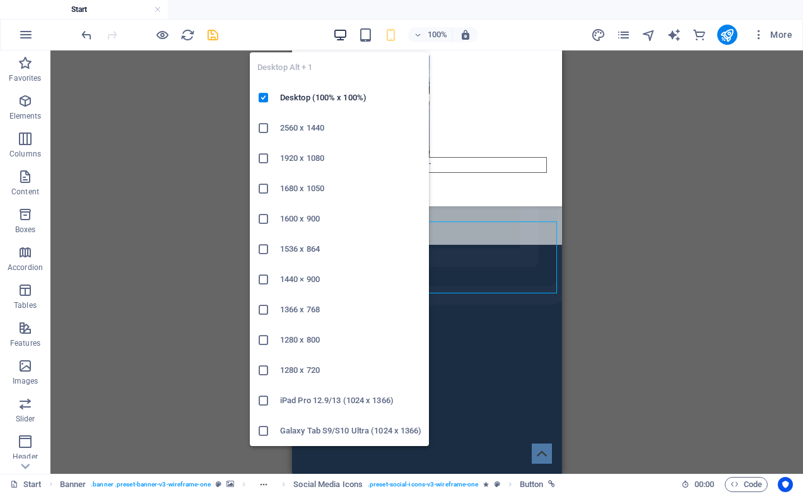
click at [338, 32] on icon "button" at bounding box center [340, 35] width 15 height 15
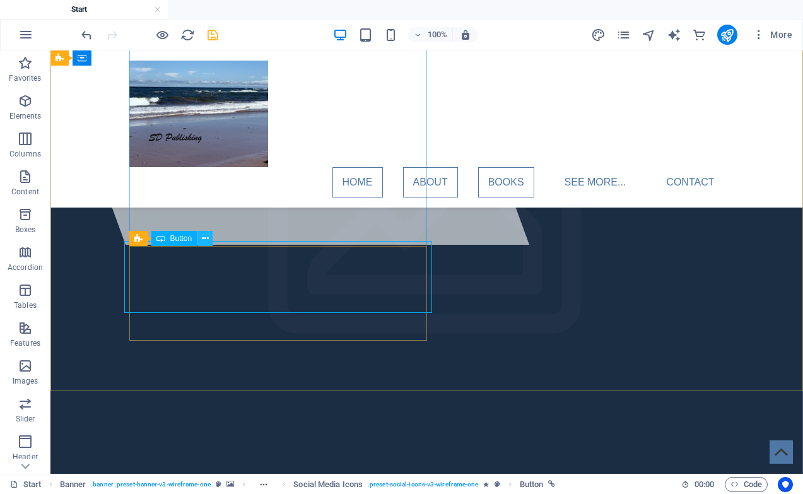
click at [204, 236] on icon at bounding box center [205, 238] width 7 height 13
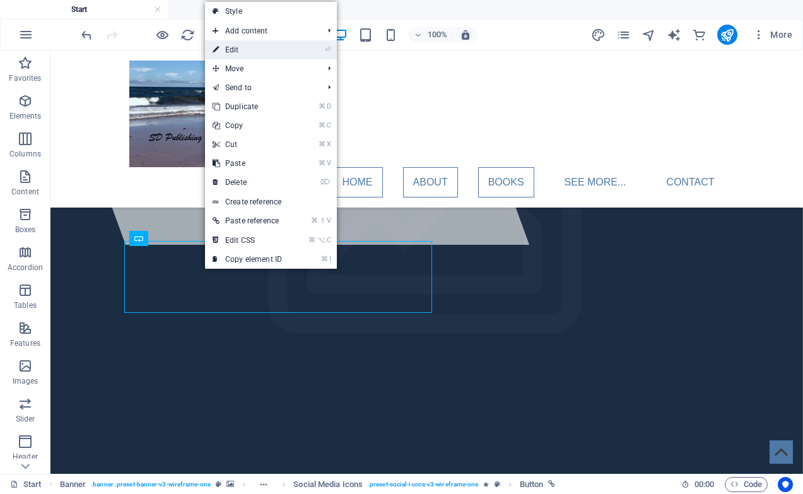
click at [257, 49] on link "⏎ Edit" at bounding box center [247, 49] width 85 height 19
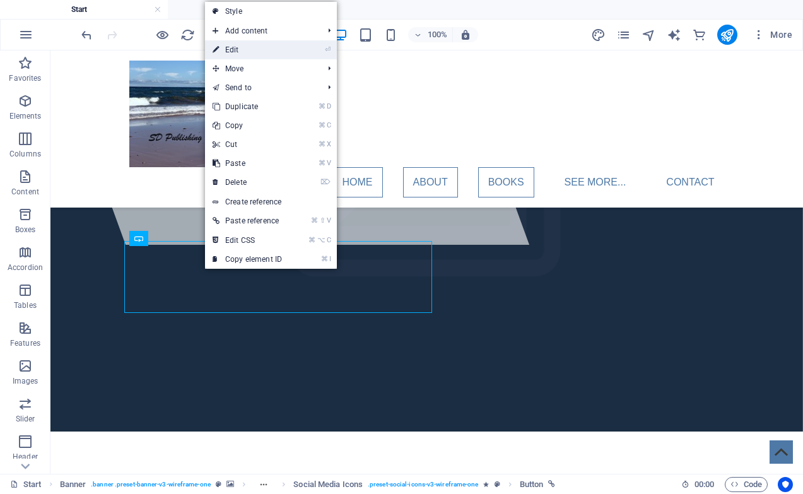
select select "px"
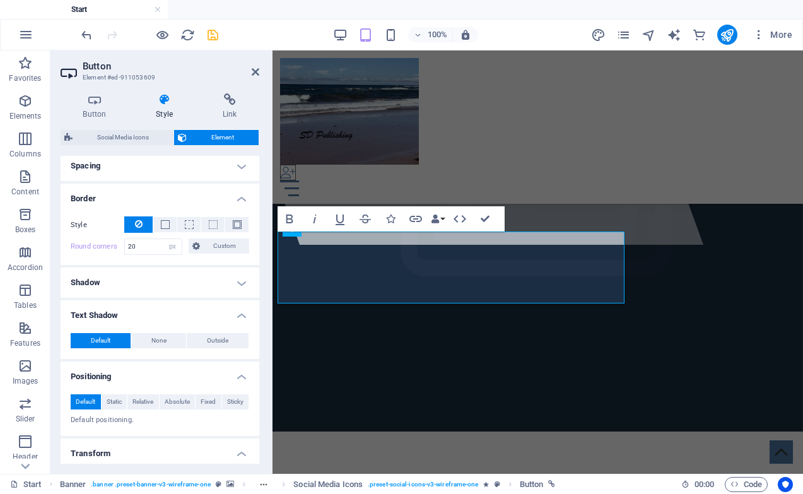
scroll to position [257, 0]
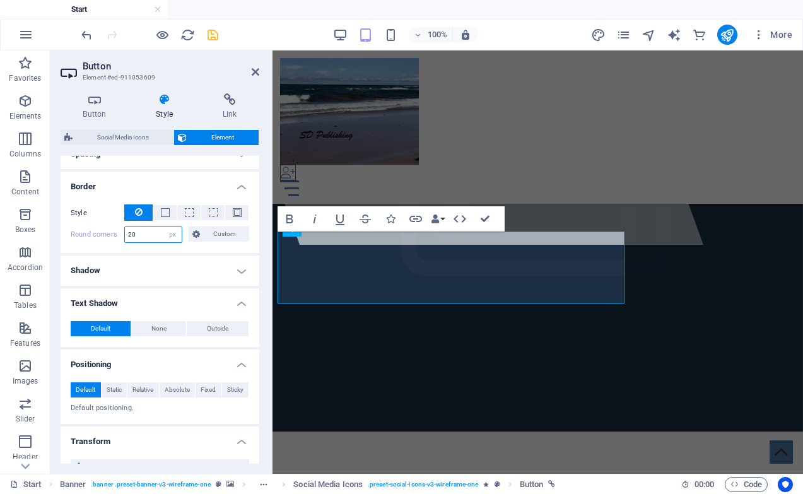
click at [143, 234] on input "20" at bounding box center [153, 234] width 57 height 15
type input "2"
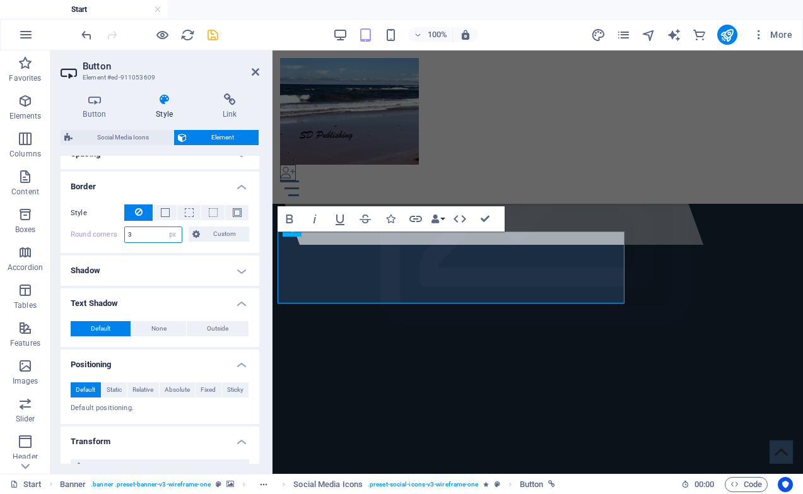
type input "30"
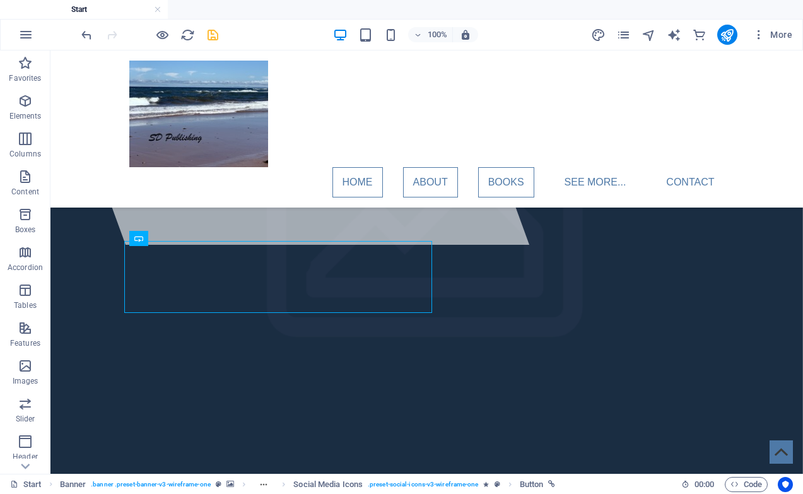
click at [367, 43] on div "100%" at bounding box center [406, 35] width 146 height 20
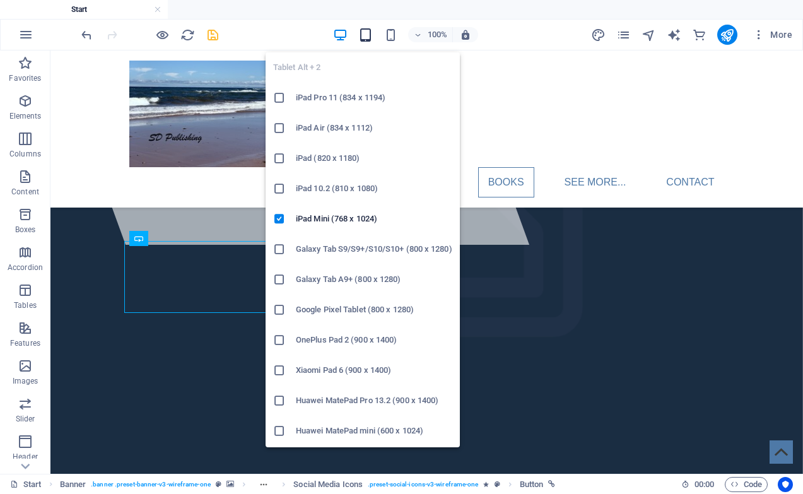
click at [367, 38] on icon "button" at bounding box center [365, 35] width 15 height 15
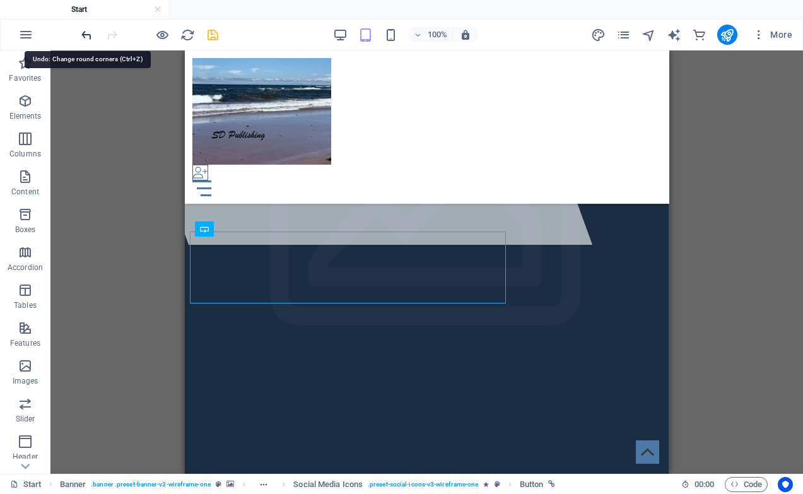
click at [88, 38] on icon "undo" at bounding box center [86, 35] width 15 height 15
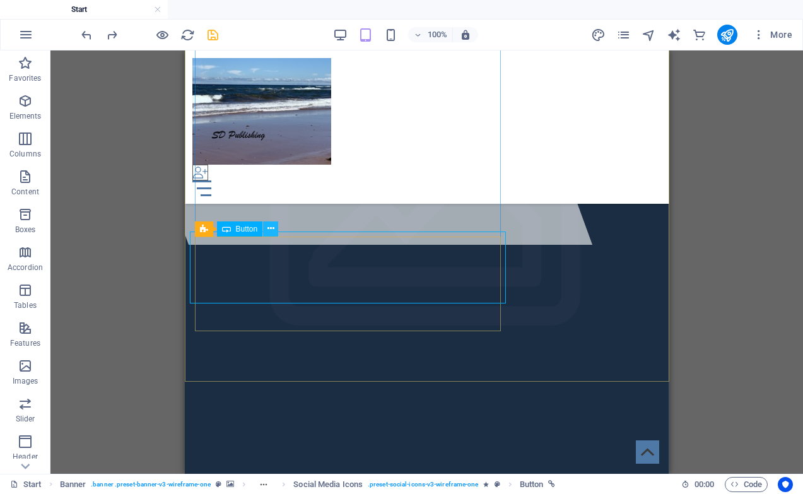
click at [274, 230] on icon at bounding box center [271, 228] width 7 height 13
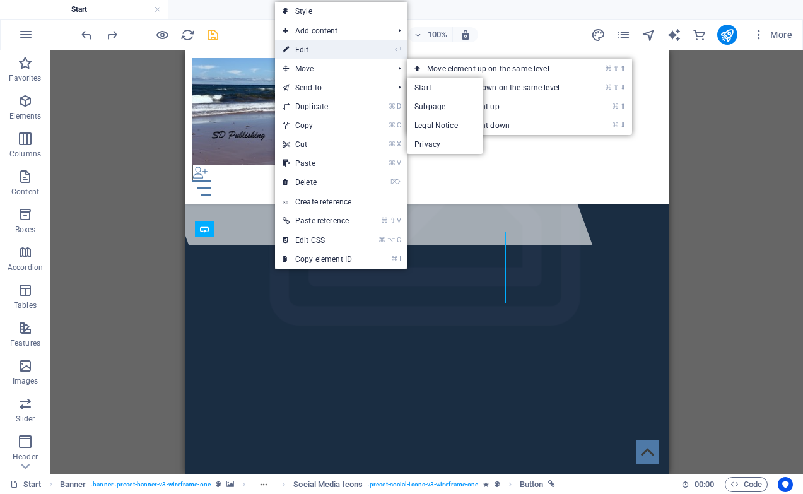
click at [338, 51] on link "⏎ Edit" at bounding box center [317, 49] width 85 height 19
select select "px"
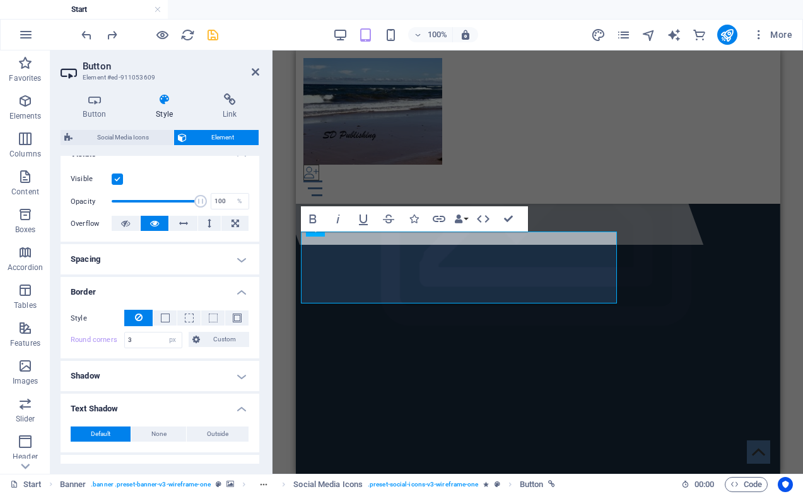
scroll to position [153, 0]
click at [148, 339] on input "3" at bounding box center [153, 339] width 57 height 15
click at [239, 318] on button at bounding box center [236, 317] width 23 height 15
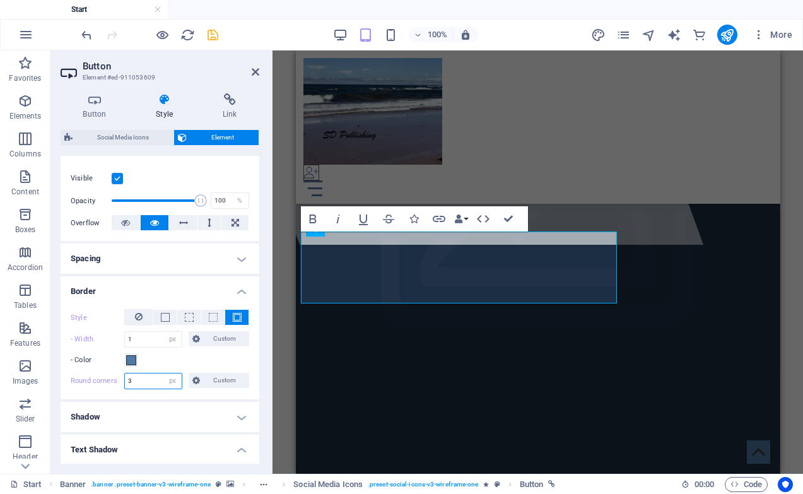
click at [149, 381] on input "3" at bounding box center [153, 381] width 57 height 15
type input "20"
click at [133, 358] on span at bounding box center [131, 360] width 10 height 10
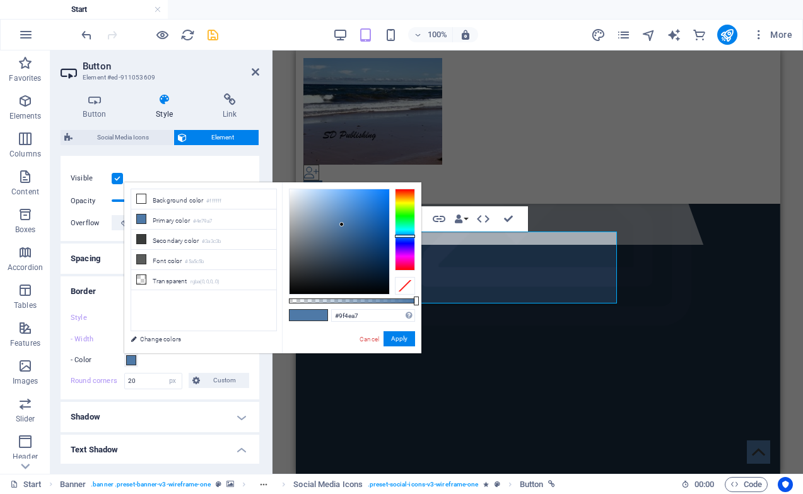
click at [404, 255] on div at bounding box center [405, 230] width 20 height 82
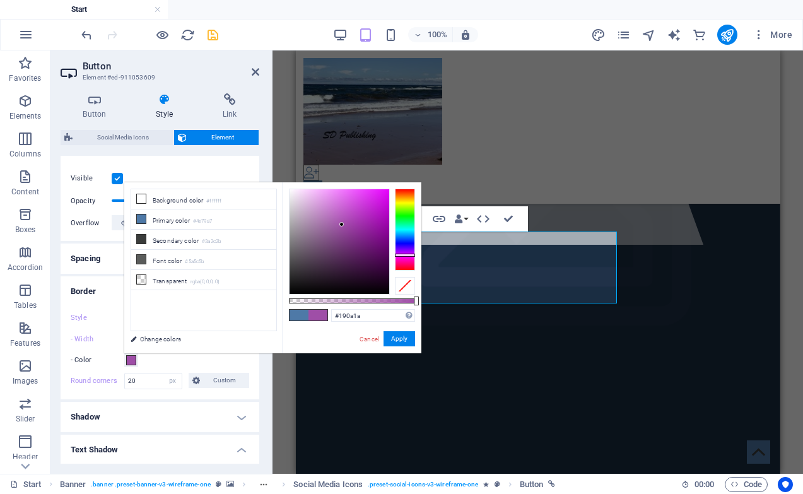
click at [350, 283] on div at bounding box center [340, 241] width 100 height 105
type input "#351837"
click at [346, 271] on div at bounding box center [340, 241] width 100 height 105
click at [404, 348] on div "#351837 Supported formats #0852ed rgb(8, 82, 237) rgba(8, 82, 237, 90%) hsv(221…" at bounding box center [351, 359] width 139 height 354
click at [404, 341] on button "Apply" at bounding box center [400, 338] width 32 height 15
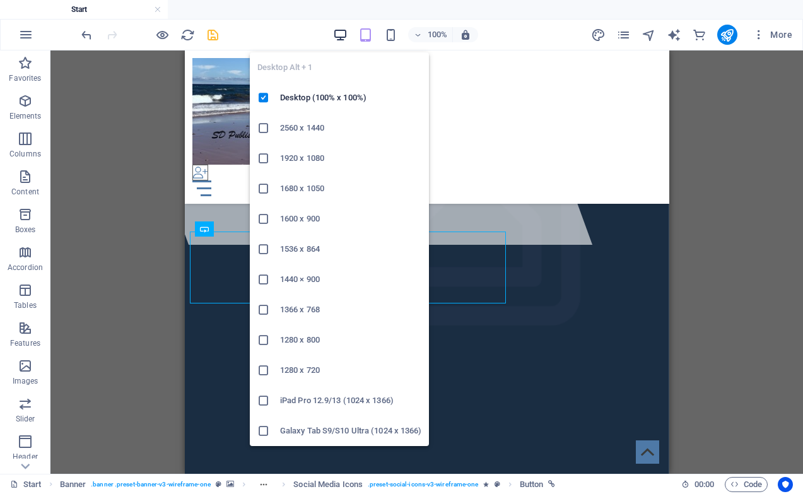
click at [341, 37] on icon "button" at bounding box center [340, 35] width 15 height 15
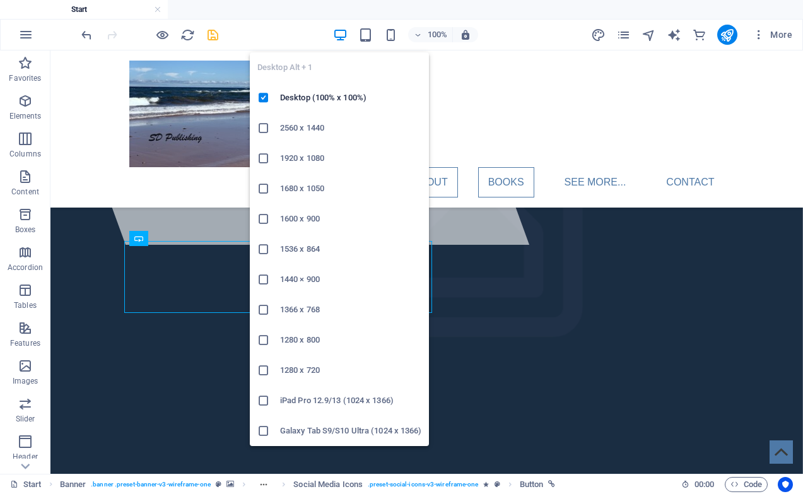
click at [343, 34] on icon "button" at bounding box center [340, 35] width 15 height 15
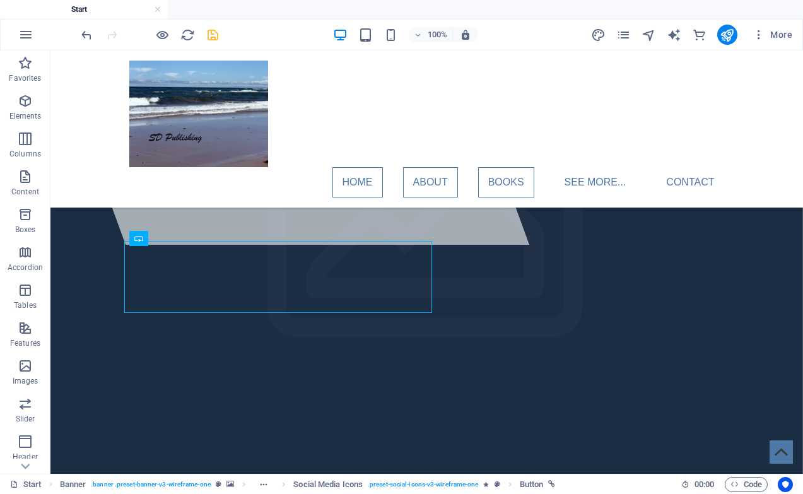
click at [356, 35] on div "100%" at bounding box center [406, 35] width 146 height 20
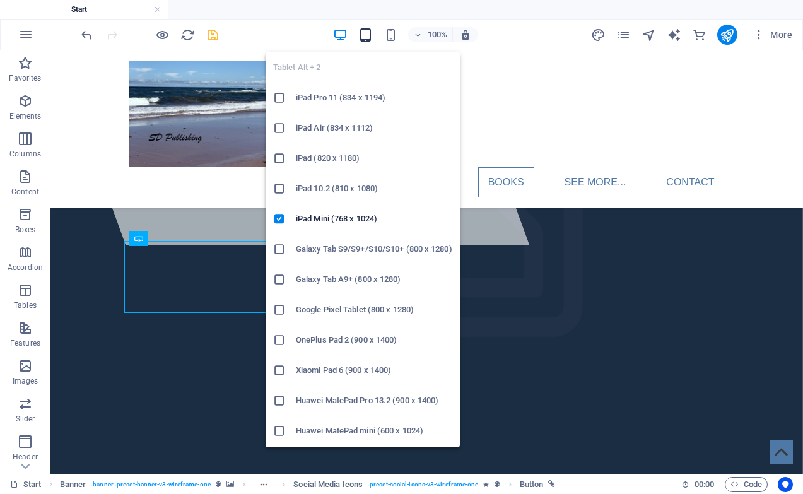
click at [363, 35] on icon "button" at bounding box center [365, 35] width 15 height 15
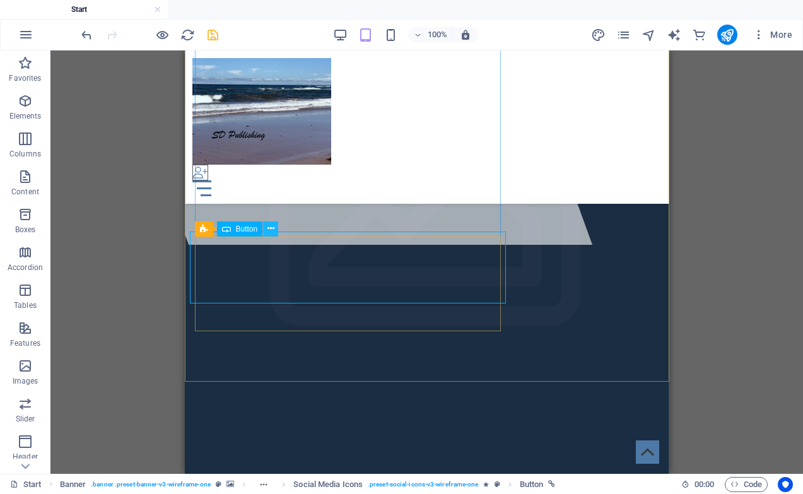
click at [272, 230] on icon at bounding box center [271, 228] width 7 height 13
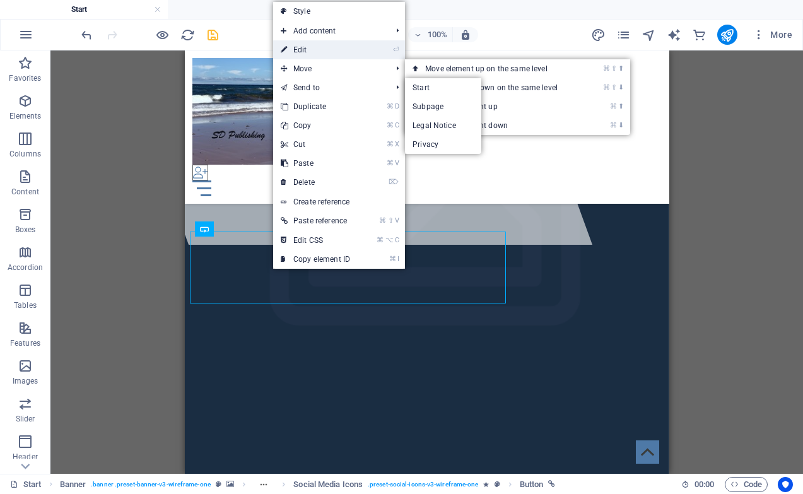
click at [319, 50] on link "⏎ Edit" at bounding box center [315, 49] width 85 height 19
select select "px"
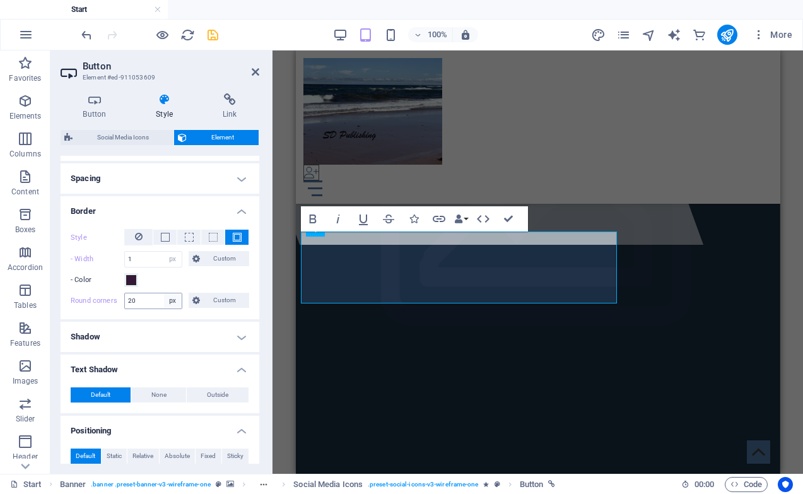
scroll to position [233, 0]
click at [137, 257] on input "1" at bounding box center [153, 258] width 57 height 15
type input "8"
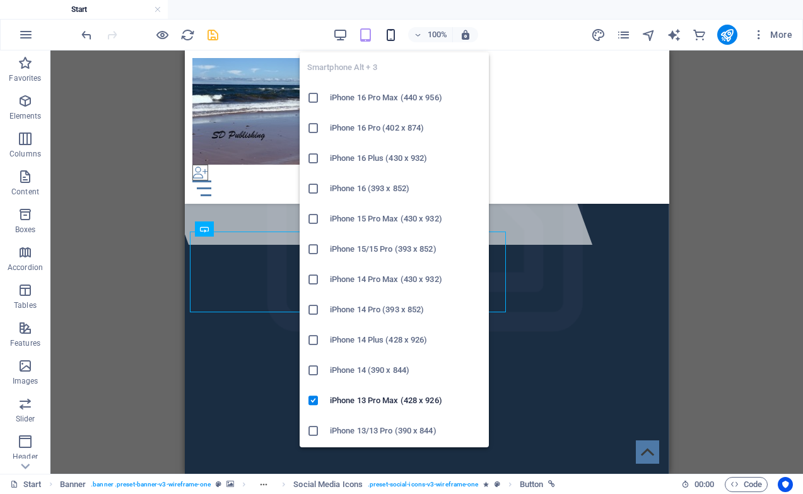
click at [392, 40] on icon "button" at bounding box center [391, 35] width 15 height 15
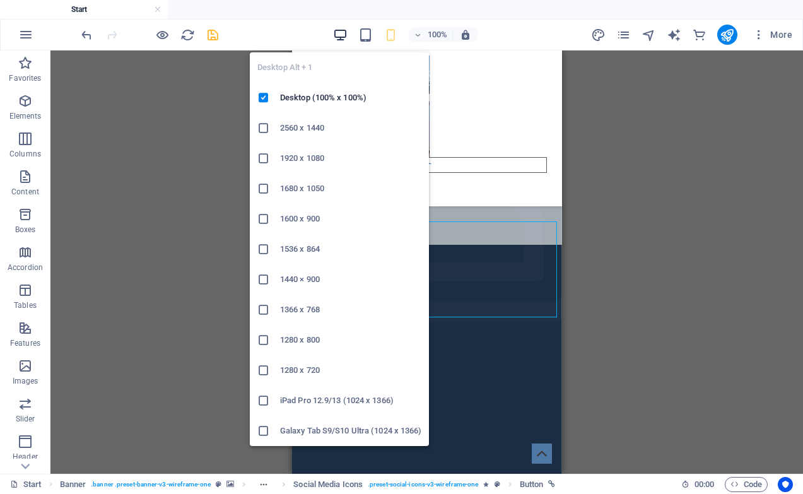
click at [342, 39] on icon "button" at bounding box center [340, 35] width 15 height 15
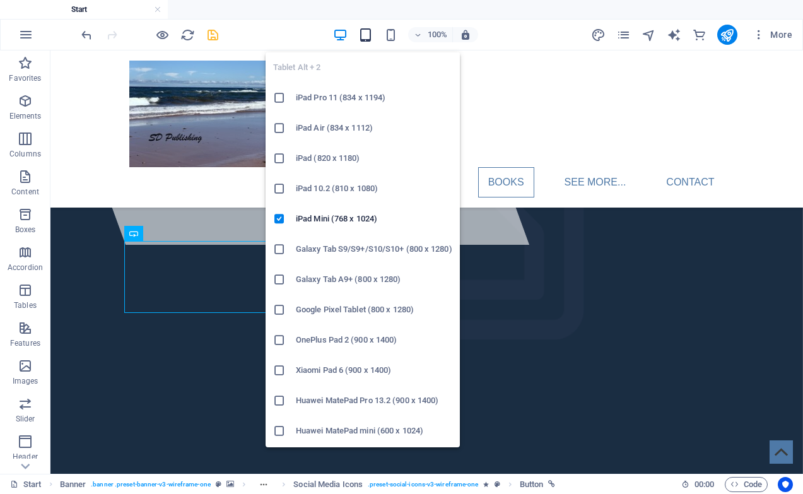
click at [364, 35] on icon "button" at bounding box center [365, 35] width 15 height 15
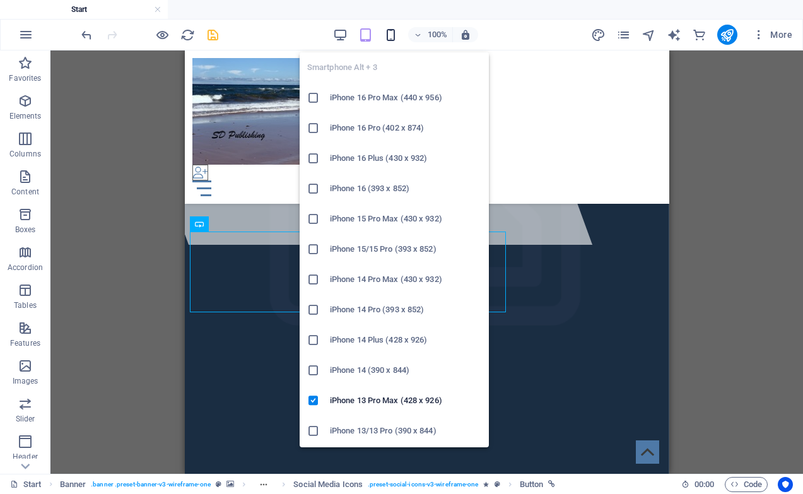
click at [391, 35] on icon "button" at bounding box center [391, 35] width 15 height 15
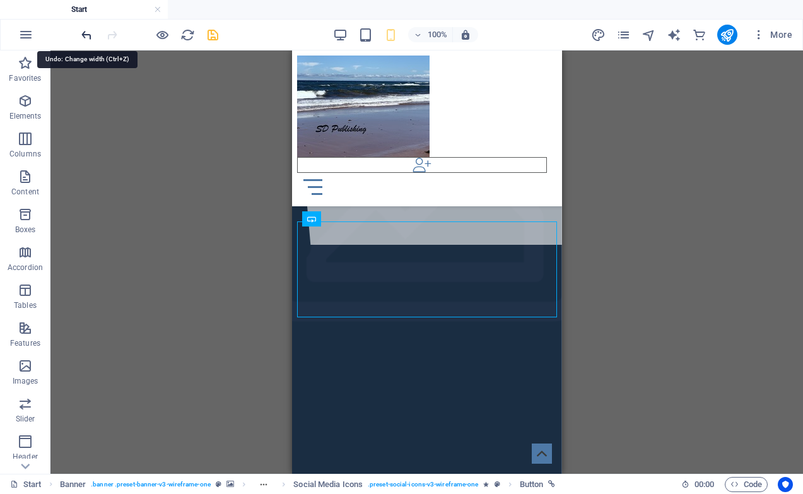
click at [85, 36] on icon "undo" at bounding box center [86, 35] width 15 height 15
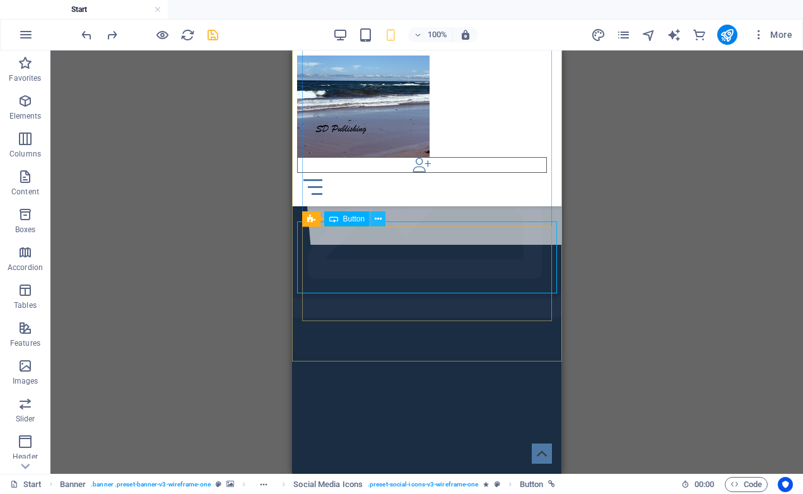
click at [377, 221] on icon at bounding box center [378, 219] width 7 height 13
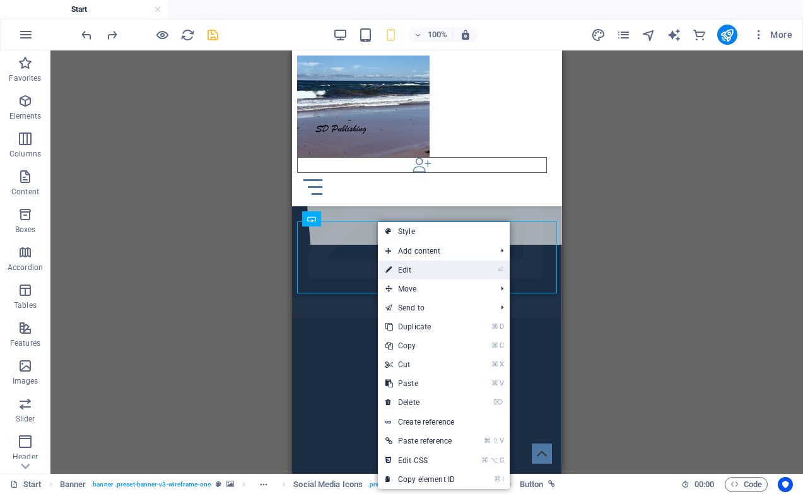
click at [436, 273] on link "⏎ Edit" at bounding box center [420, 270] width 85 height 19
select select "px"
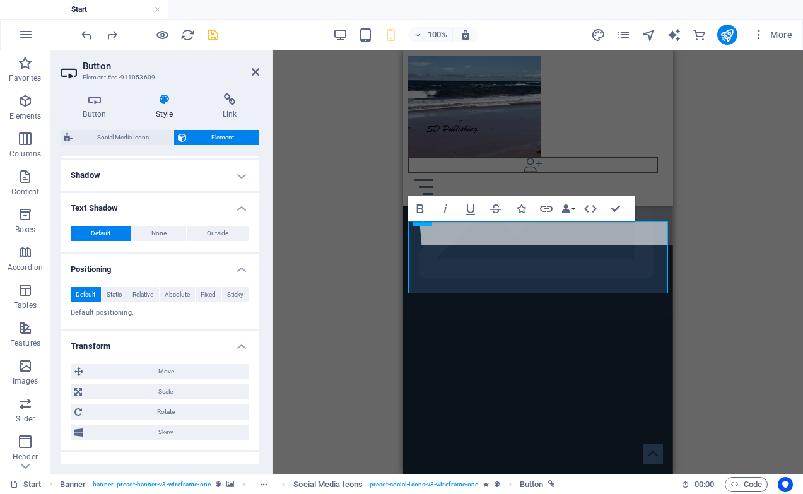
scroll to position [396, 0]
click at [211, 230] on span "Outside" at bounding box center [217, 232] width 21 height 15
type input "2"
type input "4"
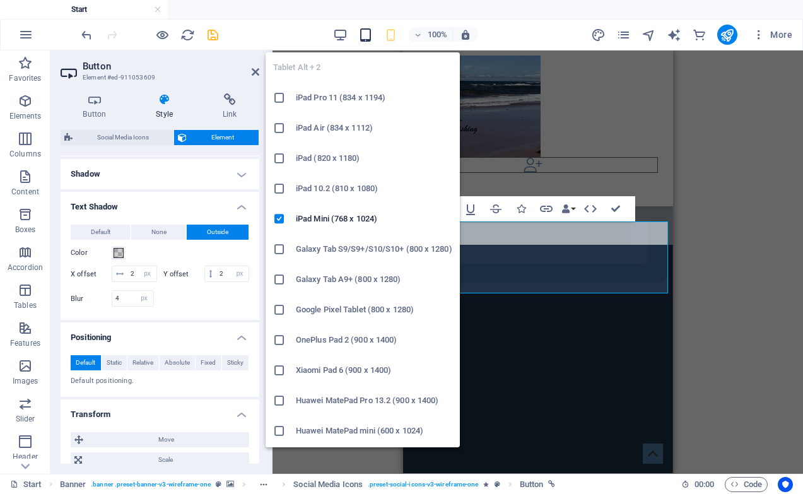
click at [363, 39] on icon "button" at bounding box center [365, 35] width 15 height 15
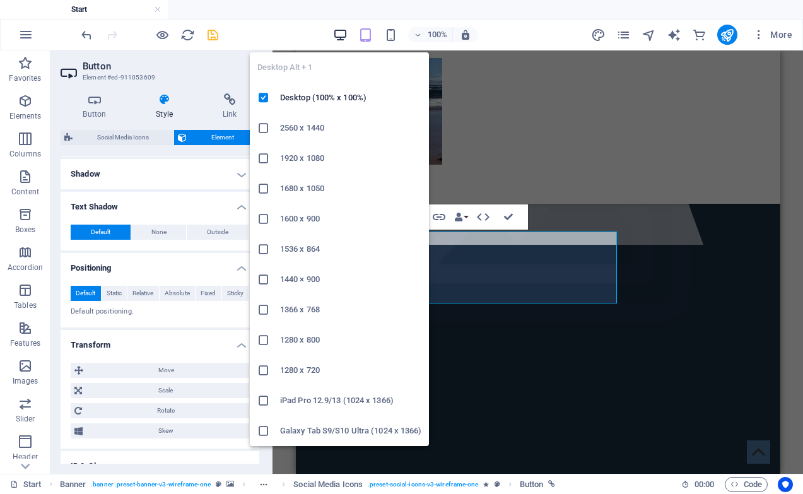
click at [336, 35] on icon "button" at bounding box center [340, 35] width 15 height 15
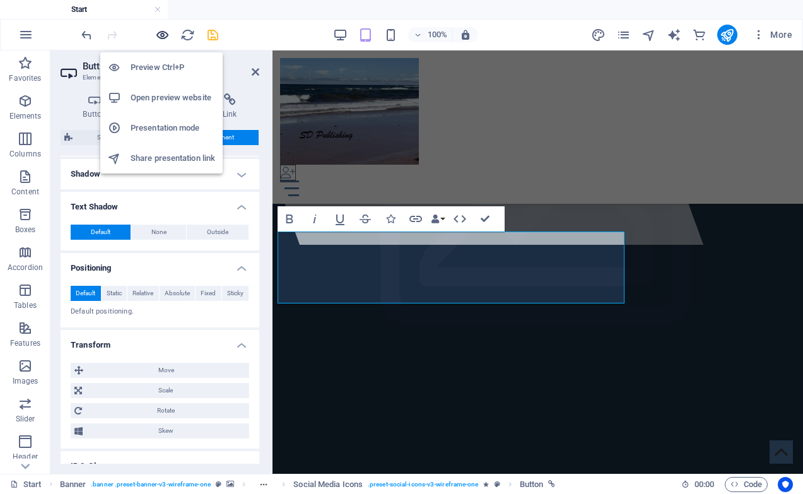
click at [162, 34] on icon "button" at bounding box center [162, 35] width 15 height 15
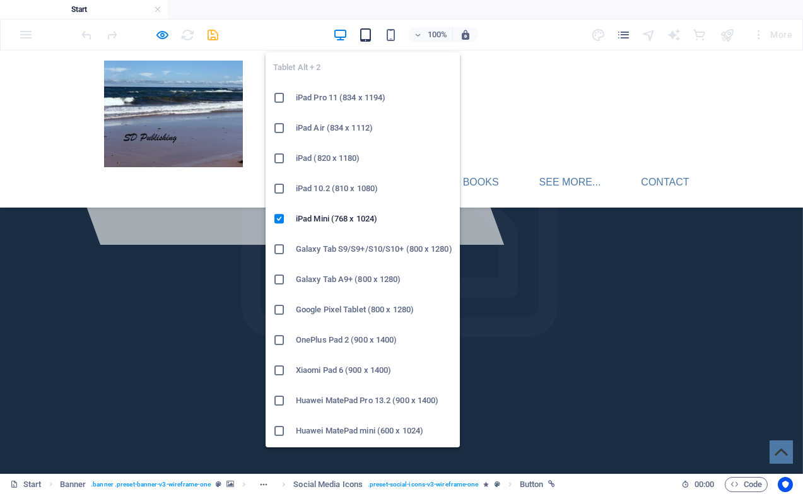
click at [363, 34] on icon "button" at bounding box center [365, 35] width 15 height 15
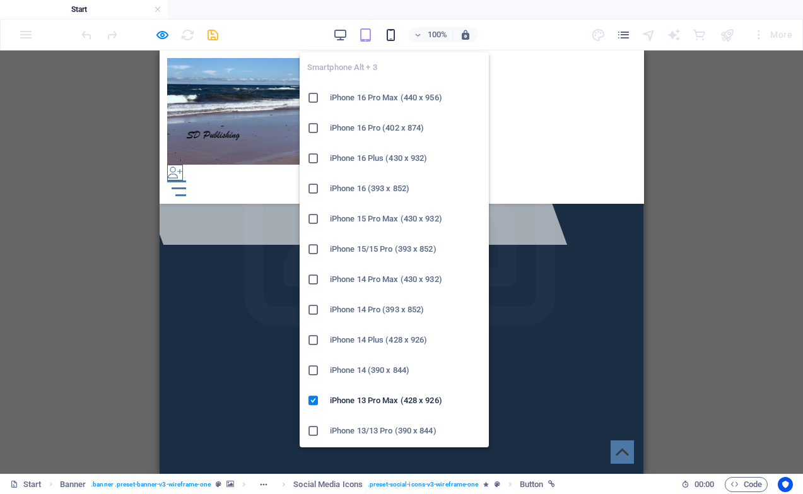
click at [393, 33] on icon "button" at bounding box center [391, 35] width 15 height 15
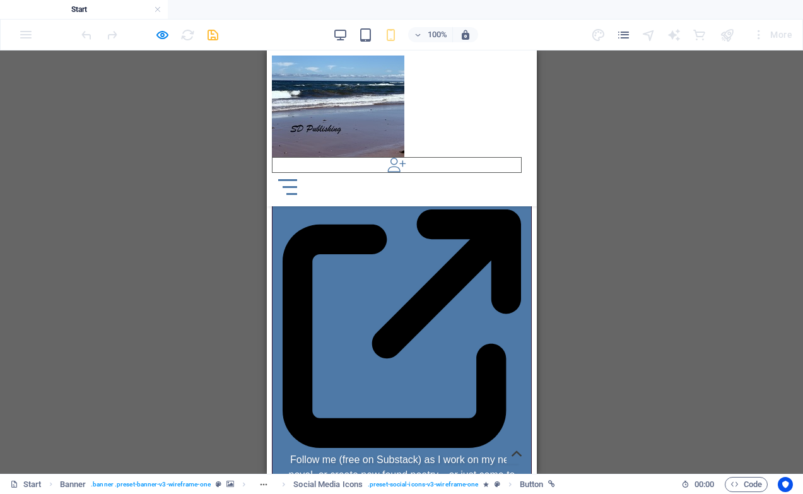
scroll to position [856, 0]
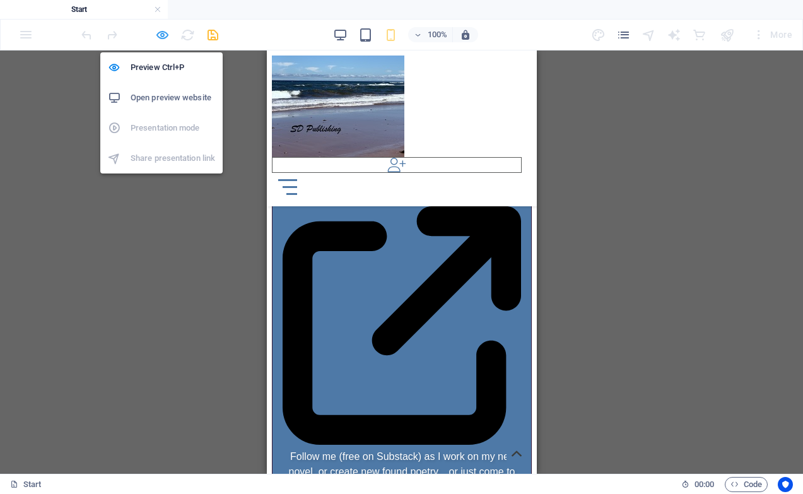
click at [159, 37] on icon "button" at bounding box center [162, 35] width 15 height 15
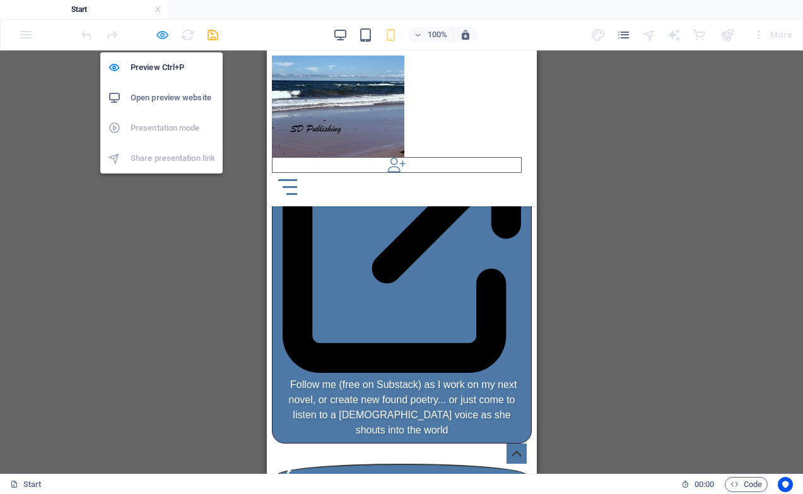
scroll to position [202, 0]
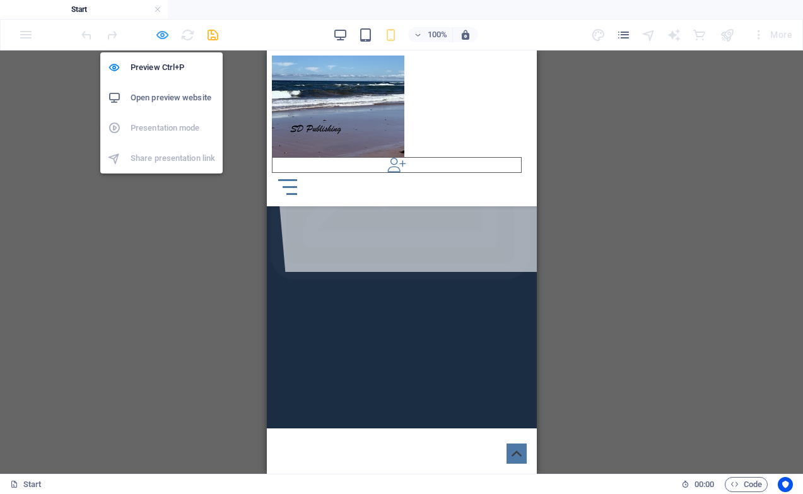
select select "px"
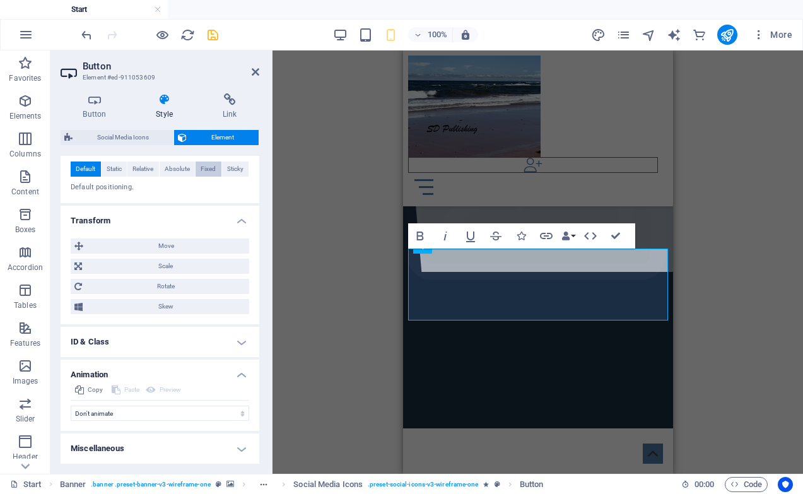
scroll to position [606, 0]
click at [215, 36] on icon "save" at bounding box center [213, 35] width 15 height 15
select select "px"
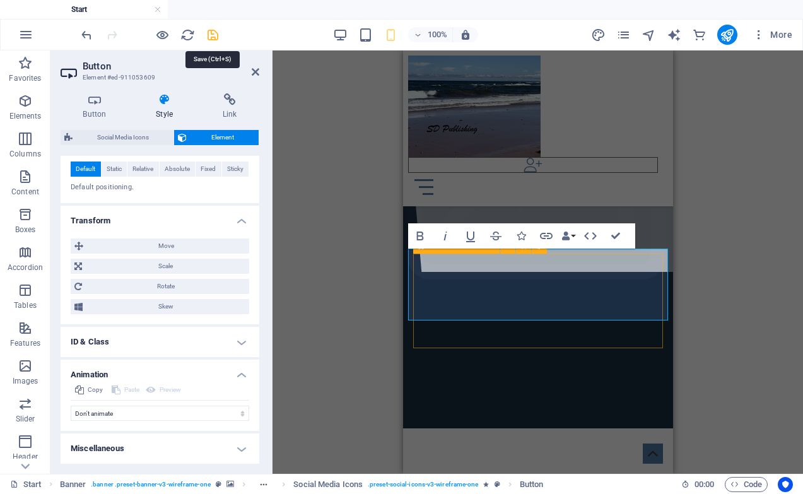
select select "px"
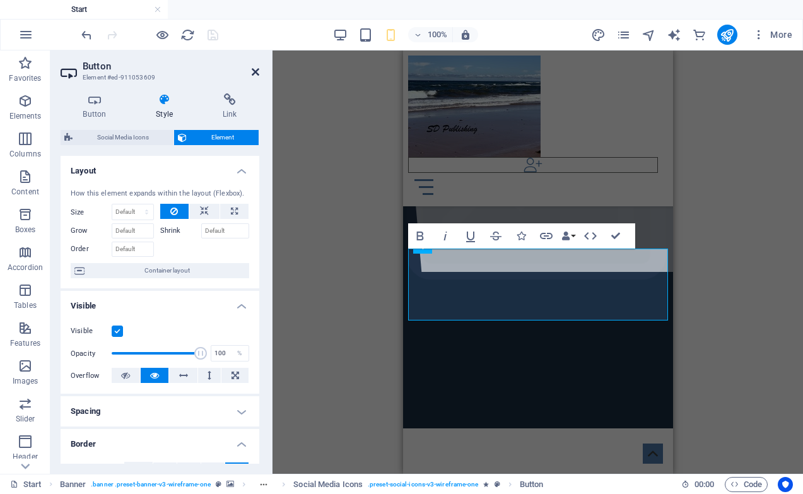
click at [254, 71] on icon at bounding box center [256, 72] width 8 height 10
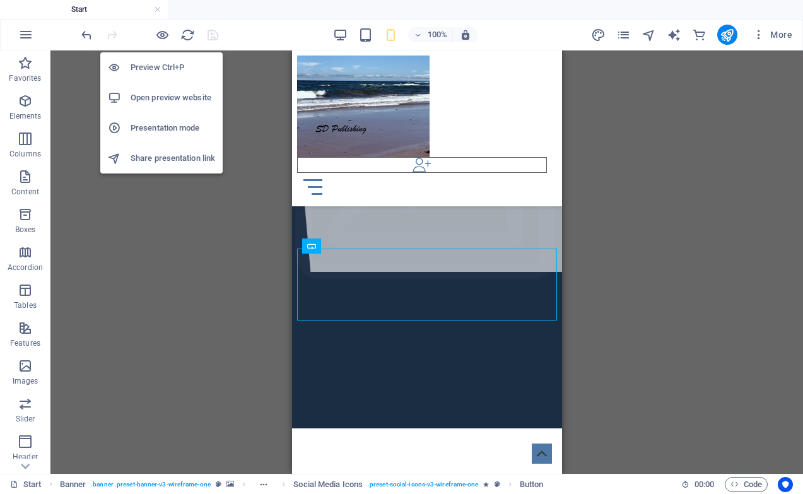
click at [162, 94] on h6 "Open preview website" at bounding box center [173, 97] width 85 height 15
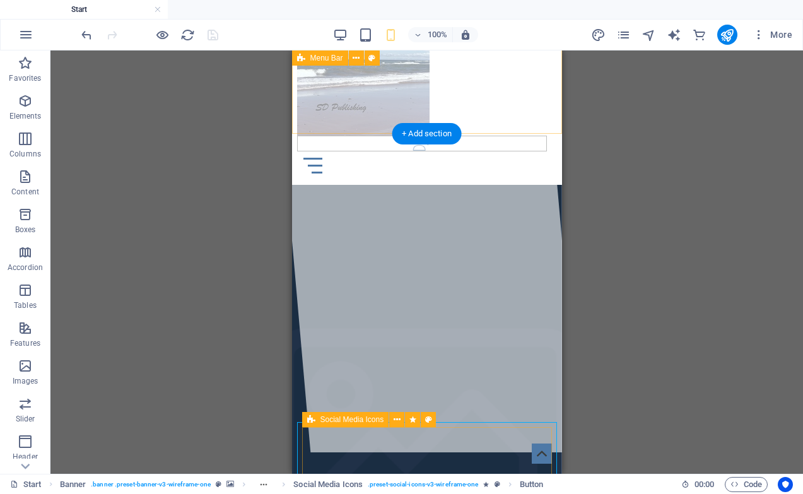
scroll to position [0, 0]
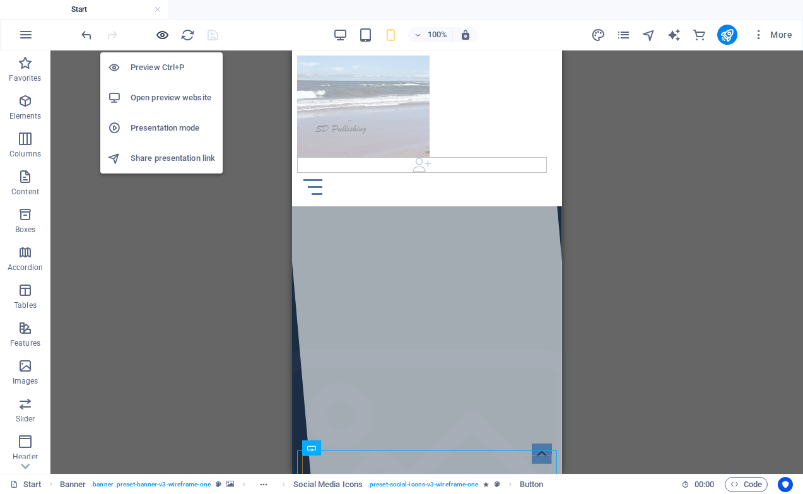
click at [163, 38] on icon "button" at bounding box center [162, 35] width 15 height 15
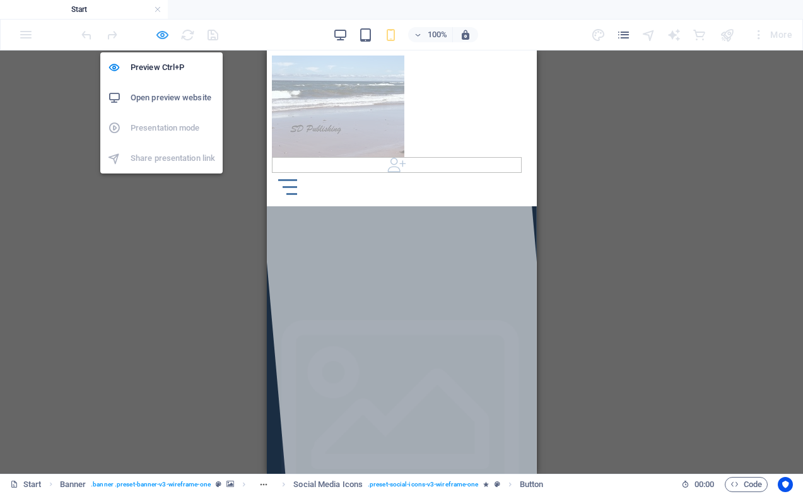
click at [163, 38] on icon "button" at bounding box center [162, 35] width 15 height 15
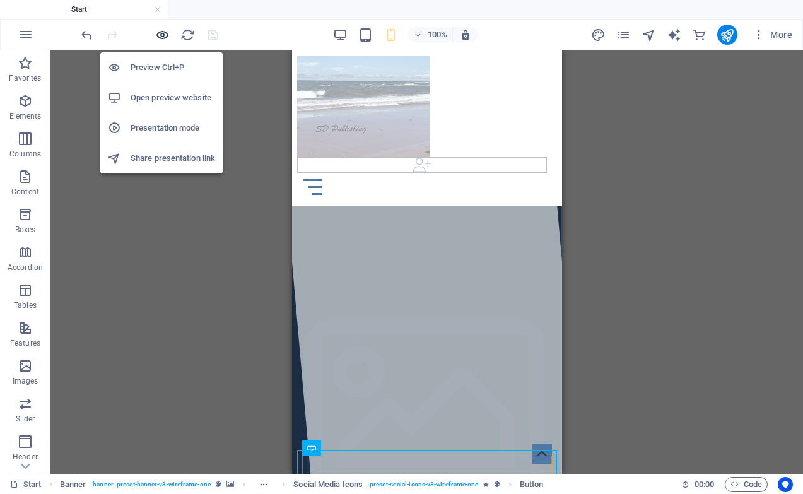
click at [159, 35] on icon "button" at bounding box center [162, 35] width 15 height 15
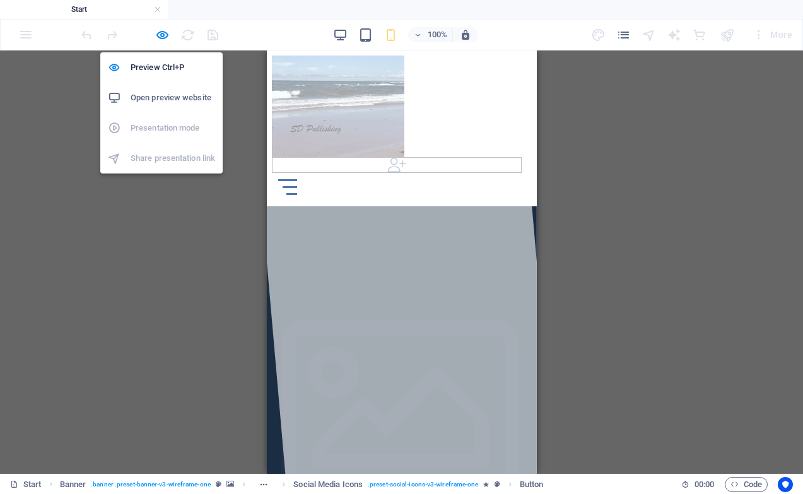
click at [165, 97] on h6 "Open preview website" at bounding box center [173, 97] width 85 height 15
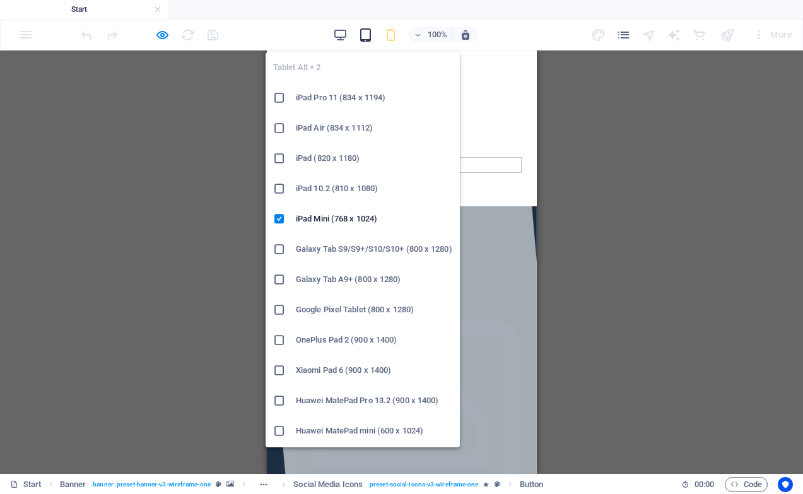
click at [366, 33] on icon "button" at bounding box center [365, 35] width 15 height 15
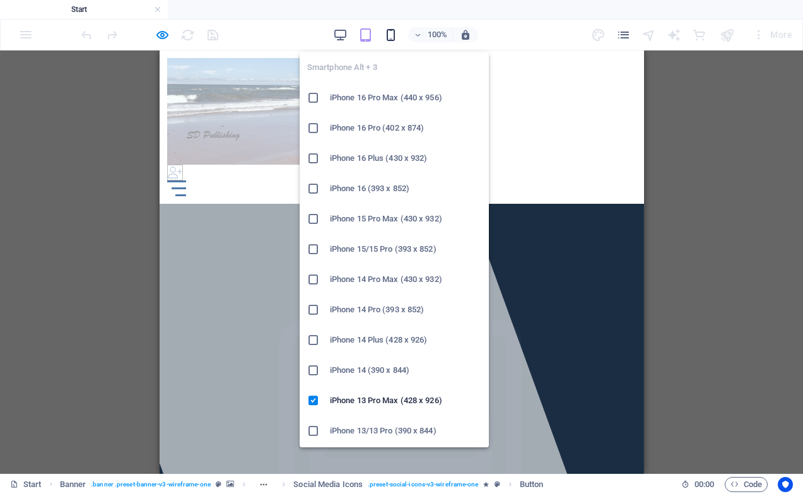
click at [393, 33] on icon "button" at bounding box center [391, 35] width 15 height 15
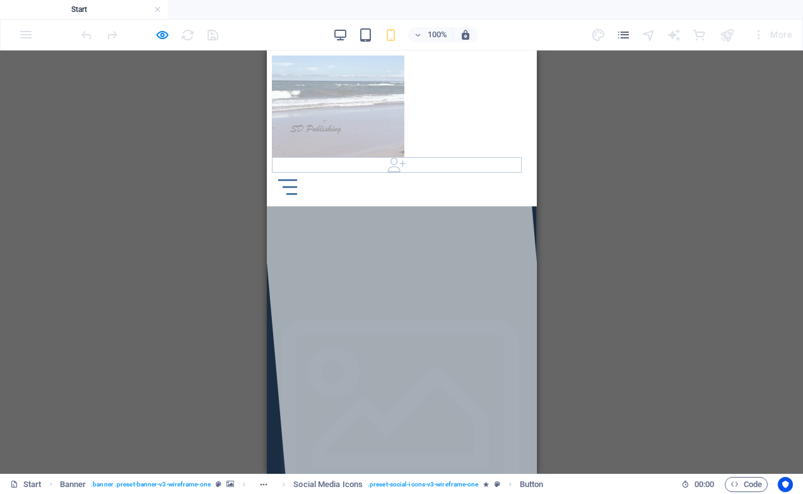
click at [449, 157] on icon at bounding box center [396, 165] width 250 height 16
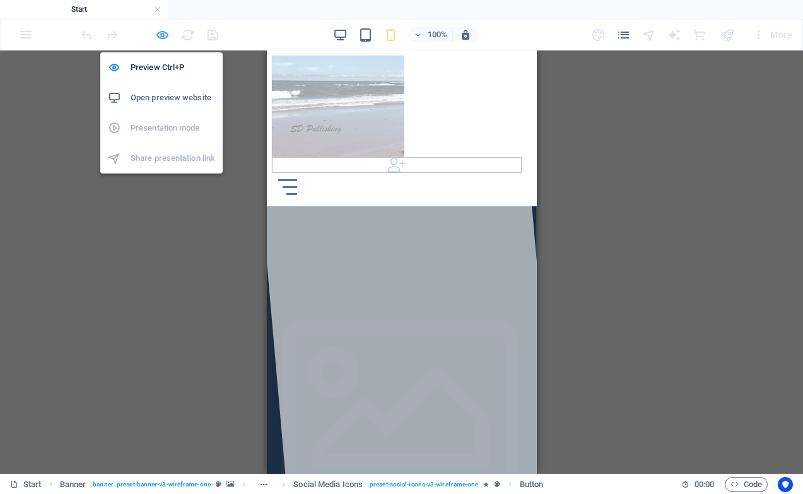
click at [162, 38] on icon "button" at bounding box center [162, 35] width 15 height 15
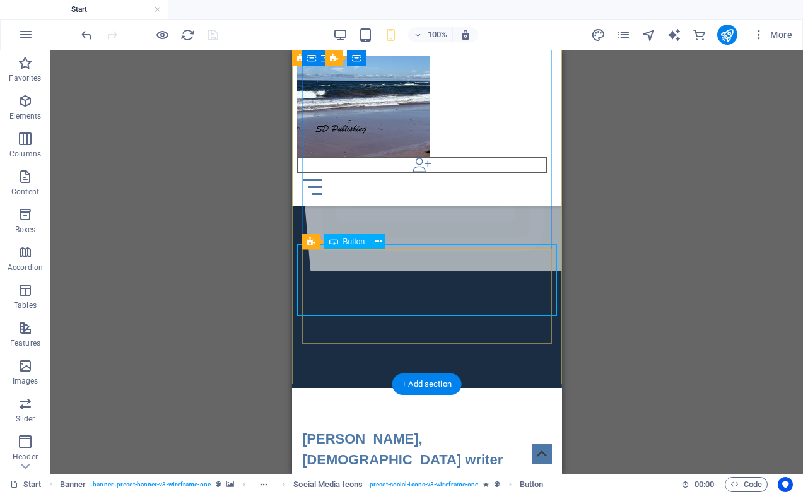
scroll to position [218, 0]
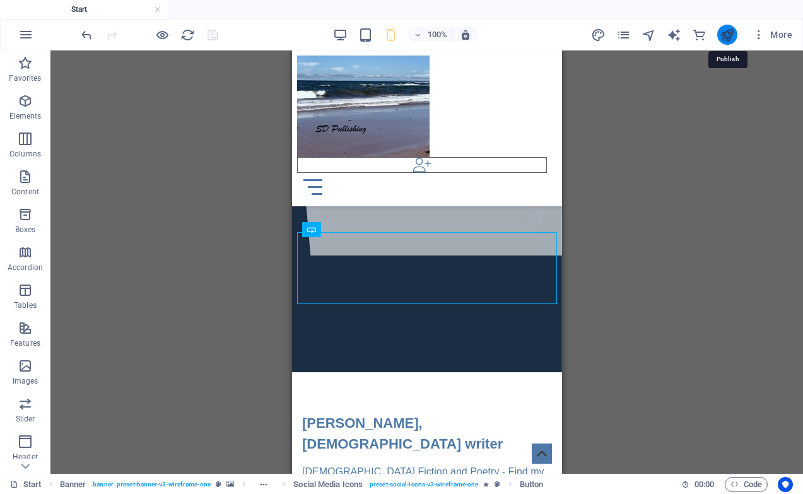
click at [729, 35] on icon "publish" at bounding box center [727, 35] width 15 height 15
